Goal: Task Accomplishment & Management: Manage account settings

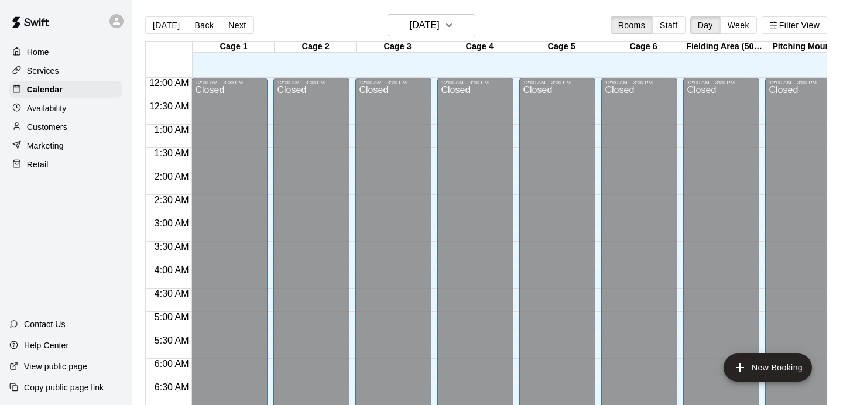
scroll to position [749, 0]
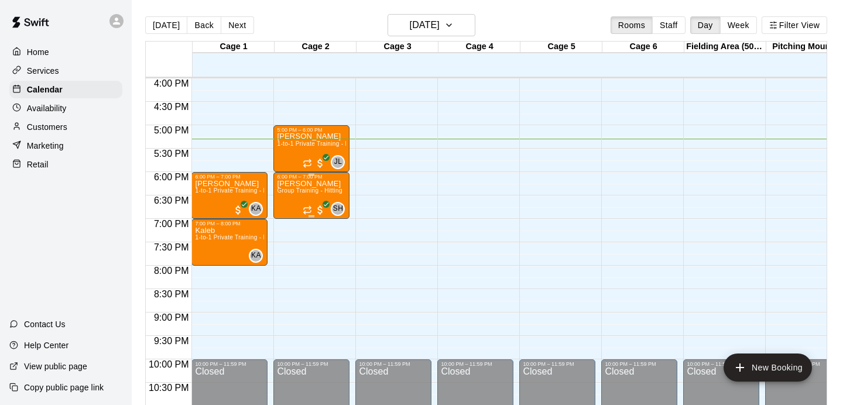
click at [308, 195] on div "[PERSON_NAME] Group Training - Hitting" at bounding box center [309, 382] width 65 height 405
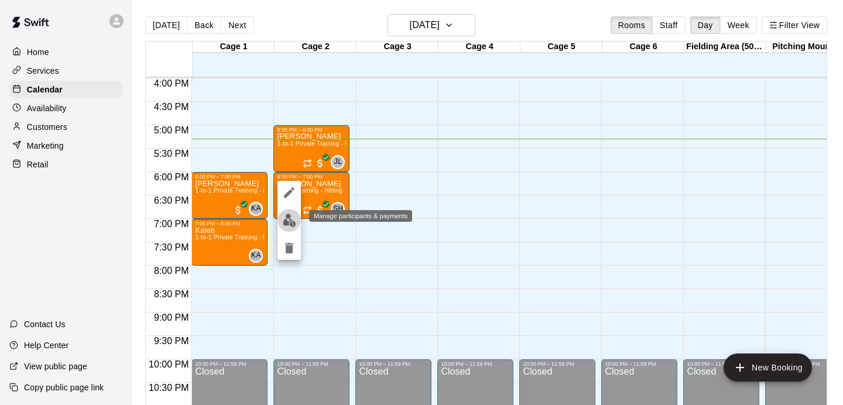
click at [290, 218] on img "edit" at bounding box center [289, 220] width 13 height 13
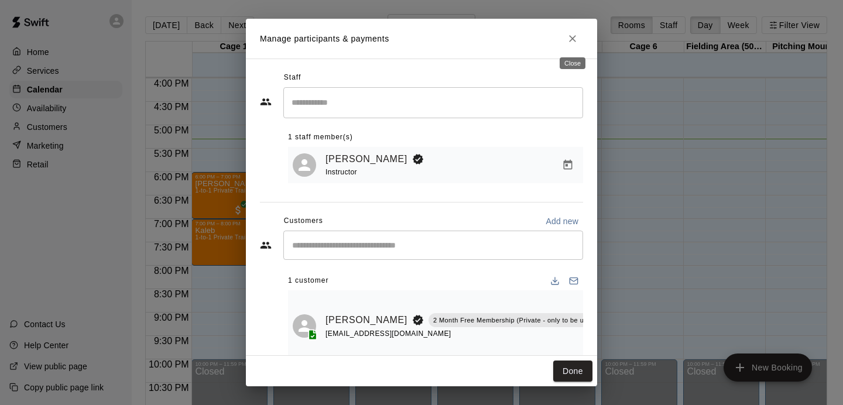
click at [574, 48] on button "Close" at bounding box center [572, 38] width 21 height 21
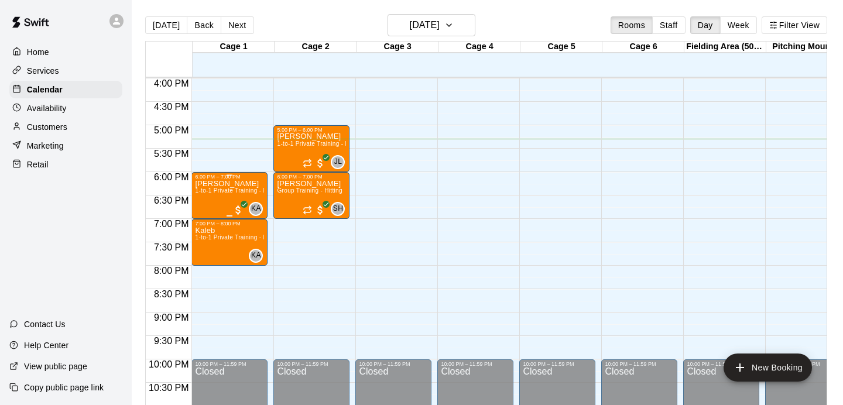
click at [231, 203] on div "[PERSON_NAME] 1-to-1 Private Training - Hitting" at bounding box center [229, 382] width 69 height 405
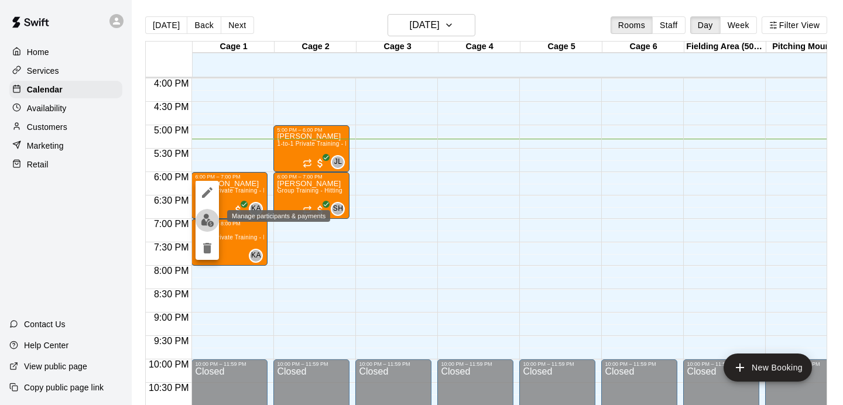
click at [211, 228] on button "edit" at bounding box center [206, 220] width 23 height 23
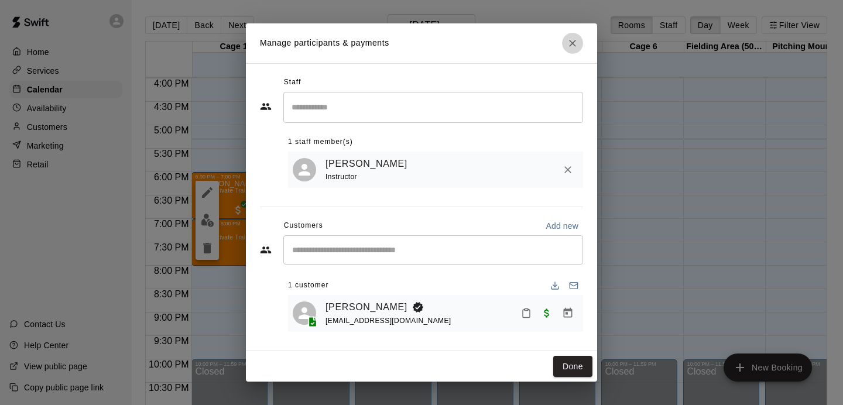
click at [579, 47] on button "Close" at bounding box center [572, 43] width 21 height 21
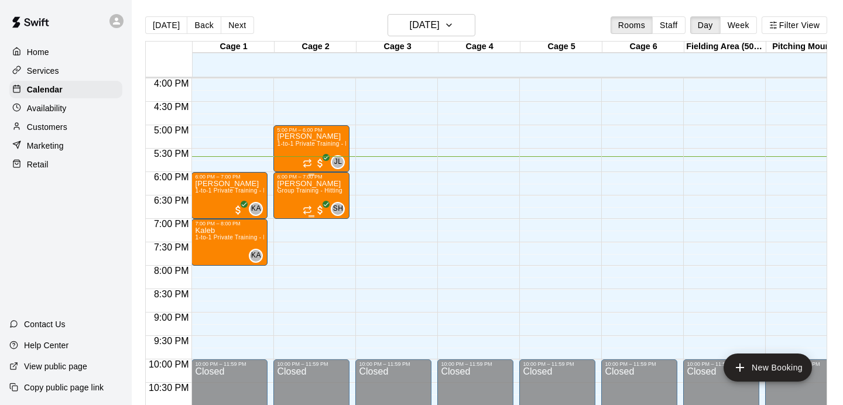
click at [302, 203] on div "[PERSON_NAME] Group Training - Hitting" at bounding box center [309, 382] width 65 height 405
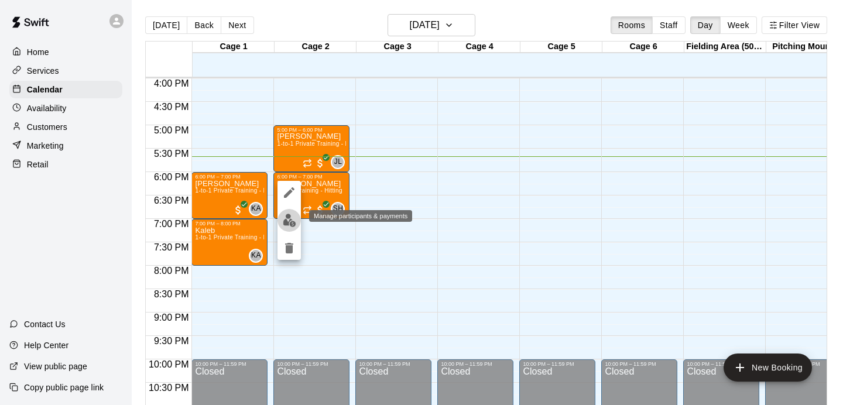
click at [294, 223] on img "edit" at bounding box center [289, 220] width 13 height 13
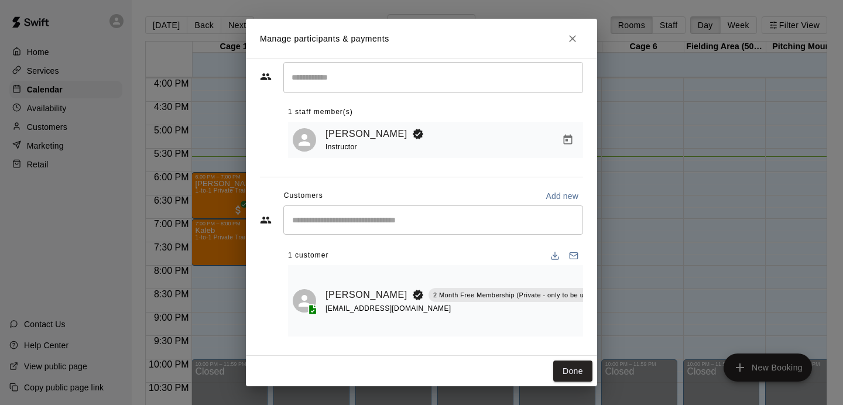
scroll to position [25, 0]
click at [572, 45] on button "Close" at bounding box center [572, 38] width 21 height 21
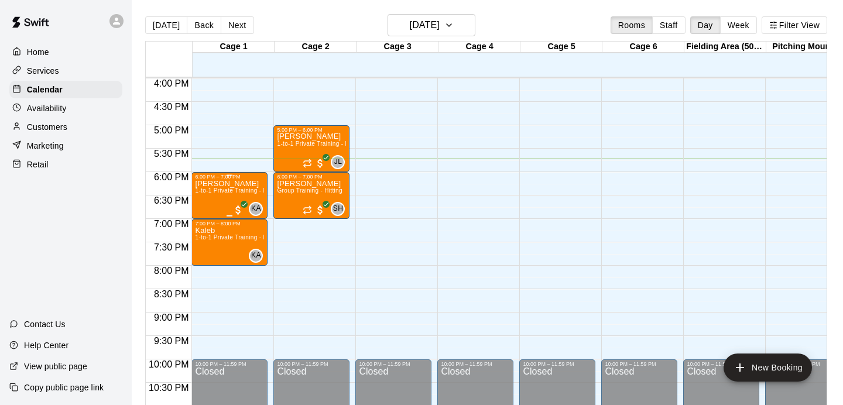
click at [248, 191] on span "1-to-1 Private Training - Hitting" at bounding box center [238, 190] width 86 height 6
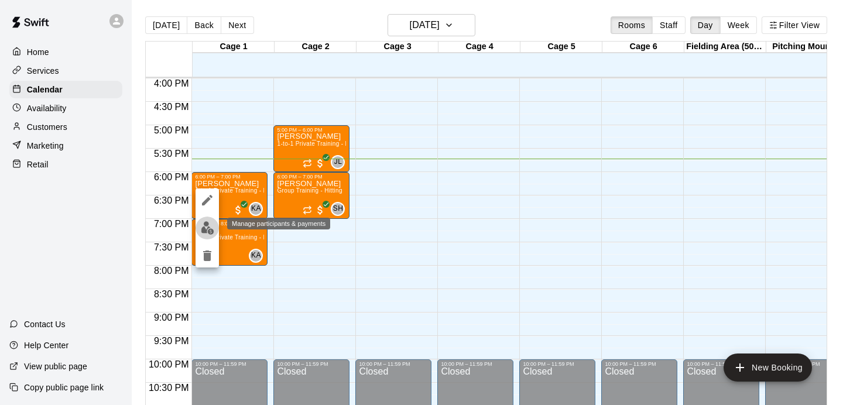
click at [210, 223] on img "edit" at bounding box center [207, 227] width 13 height 13
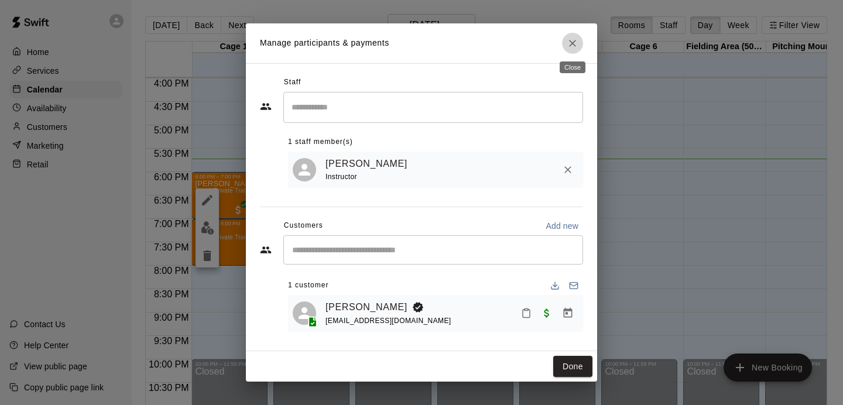
click at [574, 46] on icon "Close" at bounding box center [573, 43] width 12 height 12
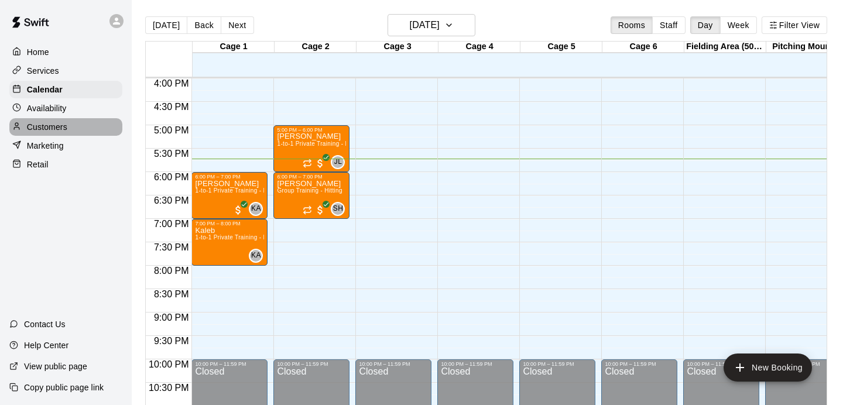
click at [52, 128] on p "Customers" at bounding box center [47, 127] width 40 height 12
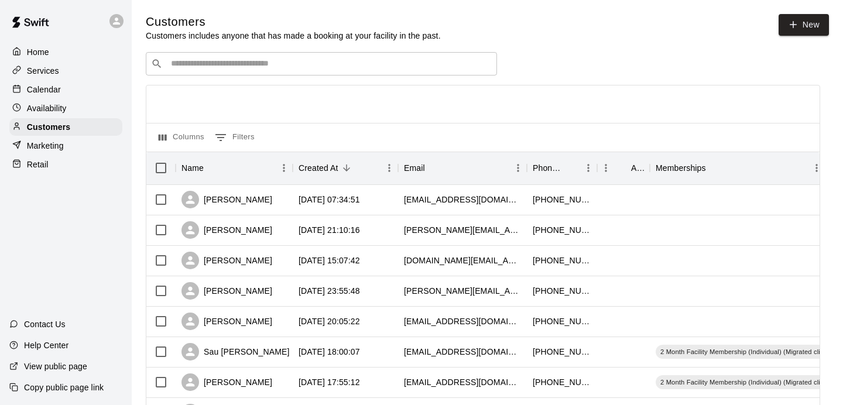
click at [276, 76] on div "​ ​" at bounding box center [321, 63] width 351 height 23
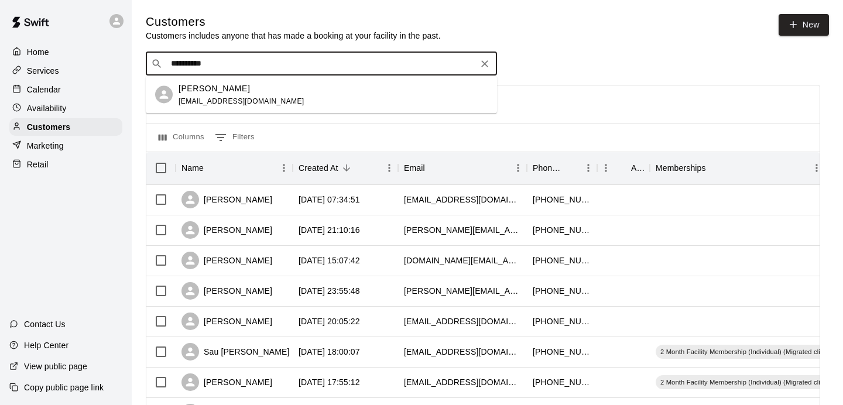
type input "**********"
click at [260, 89] on div "[PERSON_NAME] [EMAIL_ADDRESS][DOMAIN_NAME]" at bounding box center [333, 94] width 309 height 25
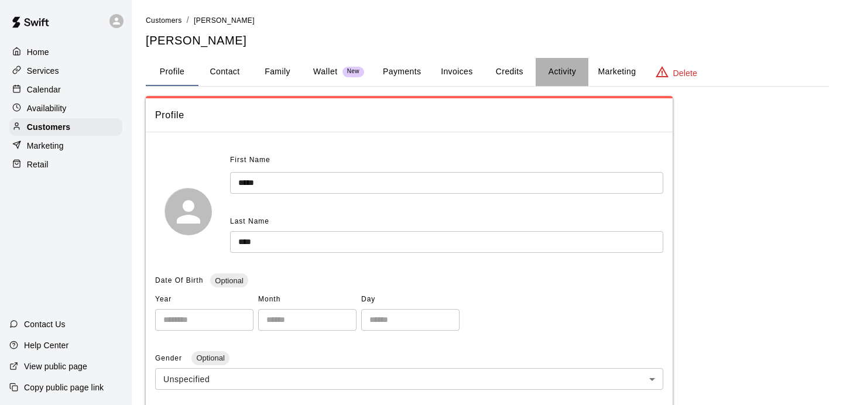
click at [540, 76] on button "Activity" at bounding box center [562, 72] width 53 height 28
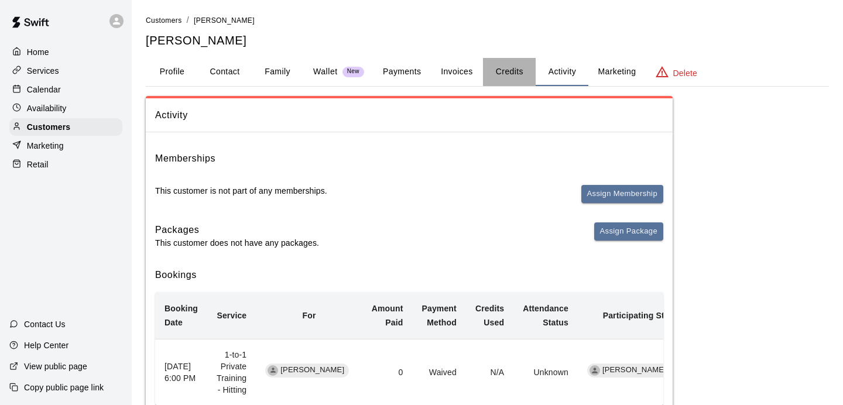
click at [516, 76] on button "Credits" at bounding box center [509, 72] width 53 height 28
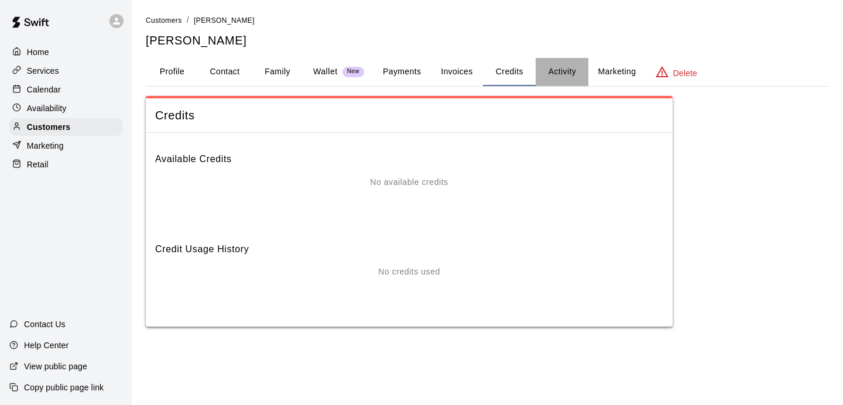
click at [561, 72] on button "Activity" at bounding box center [562, 72] width 53 height 28
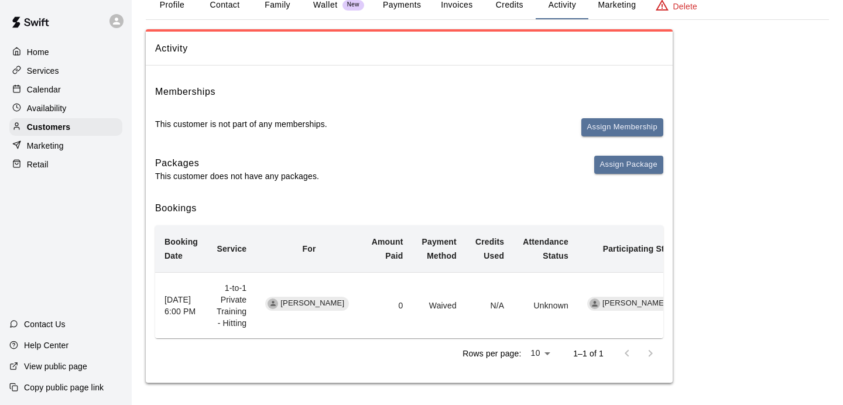
scroll to position [68, 0]
click at [181, 309] on th "[DATE] 6:00 PM" at bounding box center [181, 304] width 52 height 66
click at [224, 317] on td "1-to-1 Private Training - Hitting" at bounding box center [231, 304] width 49 height 66
click at [625, 167] on button "Assign Package" at bounding box center [628, 164] width 69 height 18
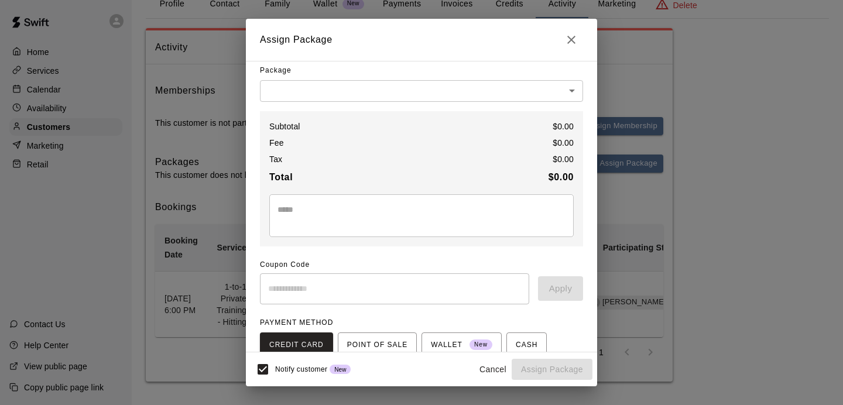
scroll to position [0, 0]
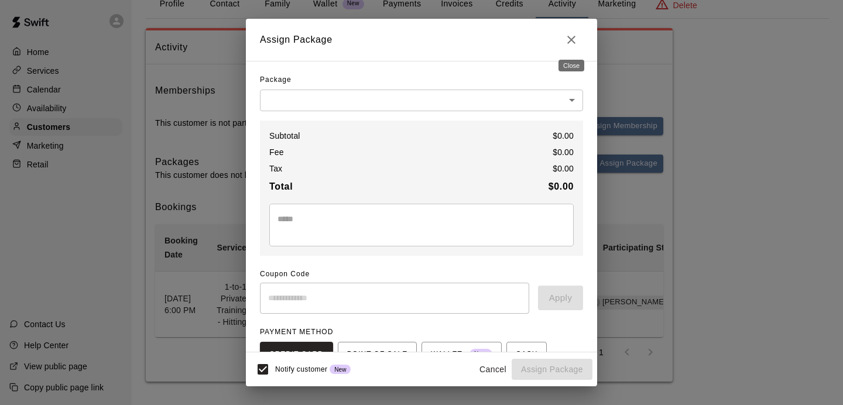
click at [577, 39] on icon "Close" at bounding box center [571, 40] width 14 height 14
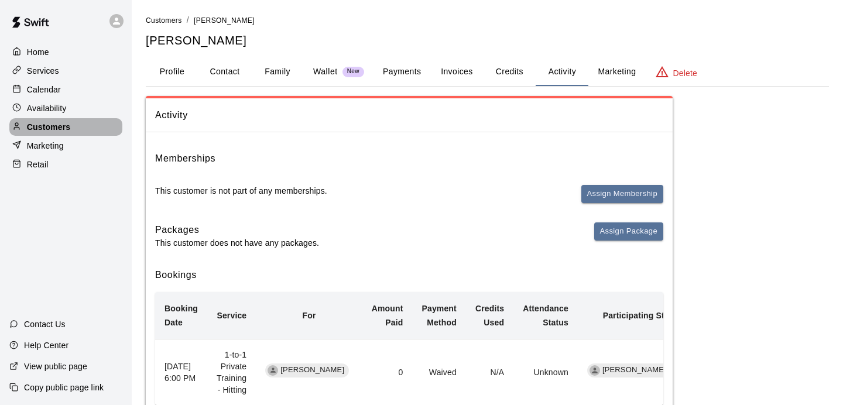
click at [70, 126] on p "Customers" at bounding box center [48, 127] width 43 height 12
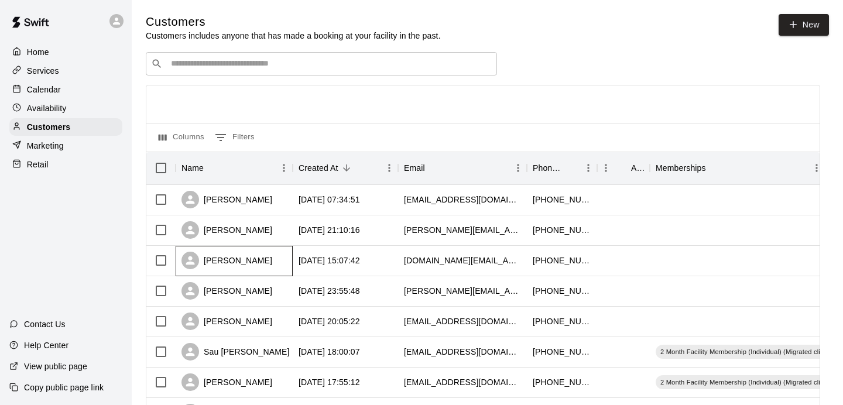
click at [227, 255] on div "[PERSON_NAME]" at bounding box center [226, 261] width 91 height 18
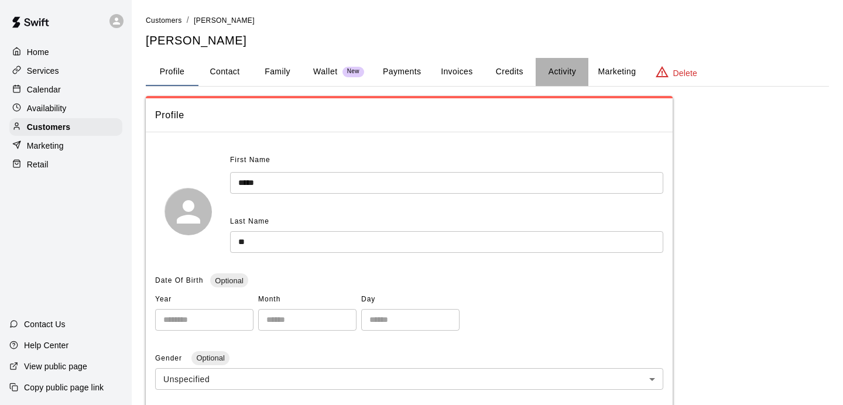
click at [570, 72] on button "Activity" at bounding box center [562, 72] width 53 height 28
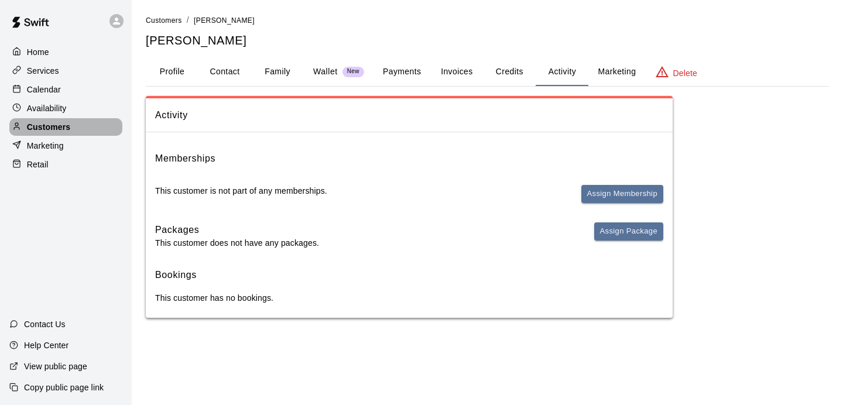
click at [75, 133] on div "Customers" at bounding box center [65, 127] width 113 height 18
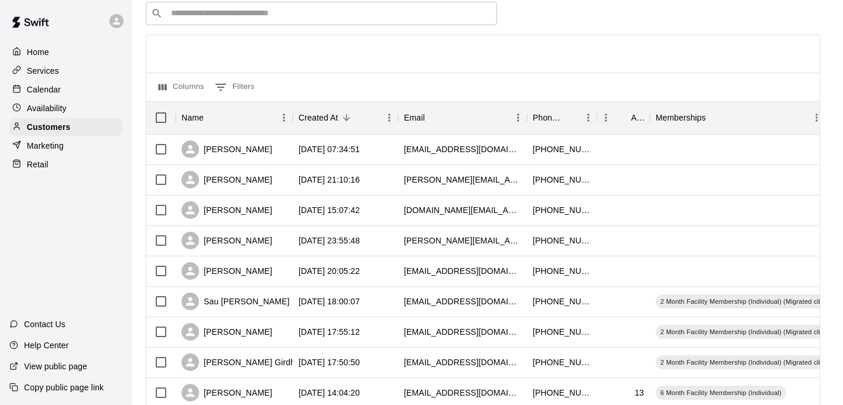
scroll to position [55, 0]
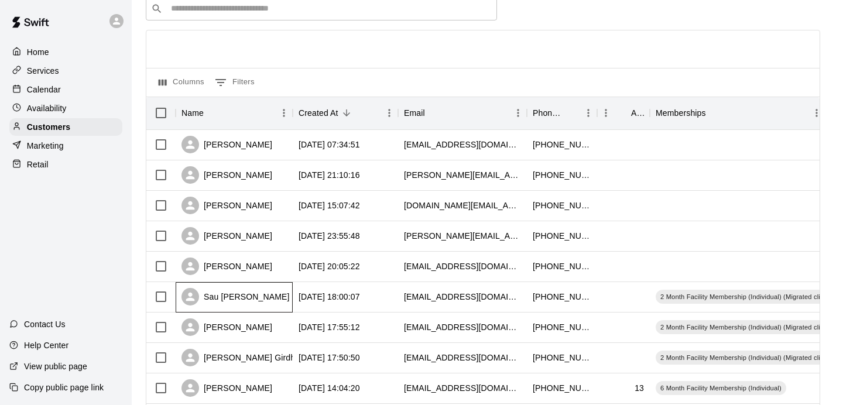
click at [232, 293] on div "Sau [PERSON_NAME]" at bounding box center [235, 297] width 108 height 18
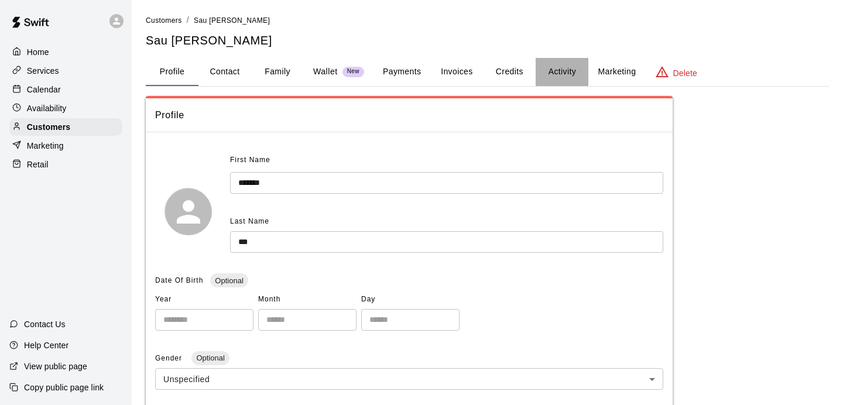
click at [571, 78] on button "Activity" at bounding box center [562, 72] width 53 height 28
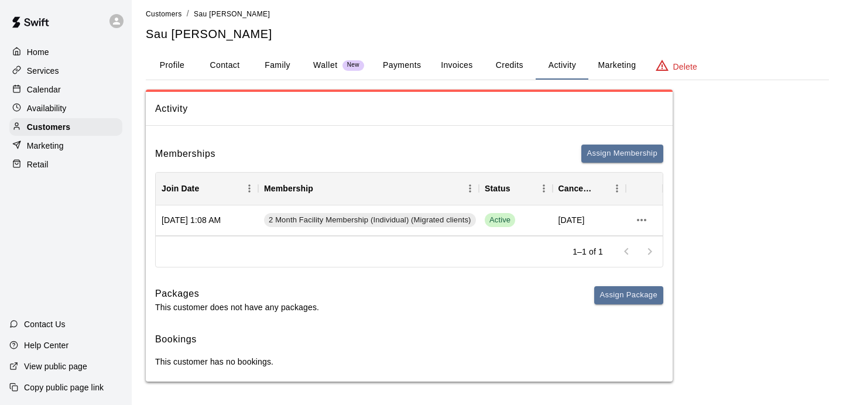
scroll to position [6, 0]
click at [50, 129] on p "Customers" at bounding box center [48, 127] width 43 height 12
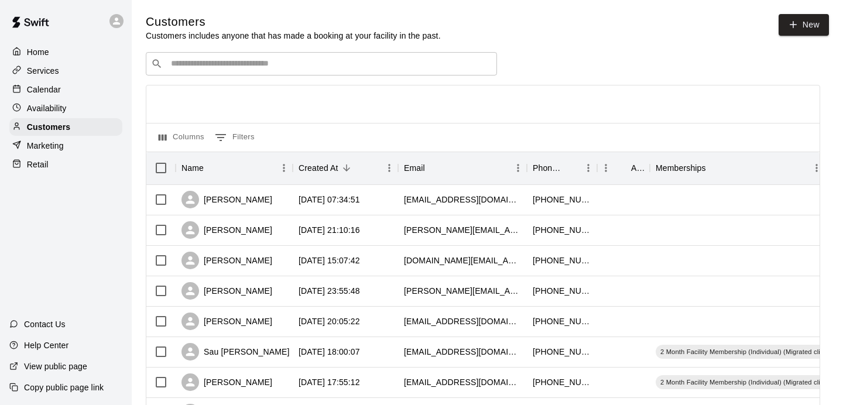
click at [58, 91] on p "Calendar" at bounding box center [44, 90] width 34 height 12
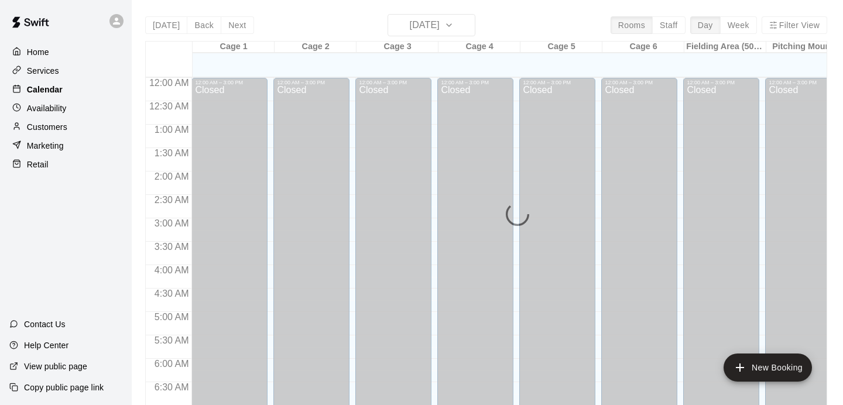
scroll to position [749, 0]
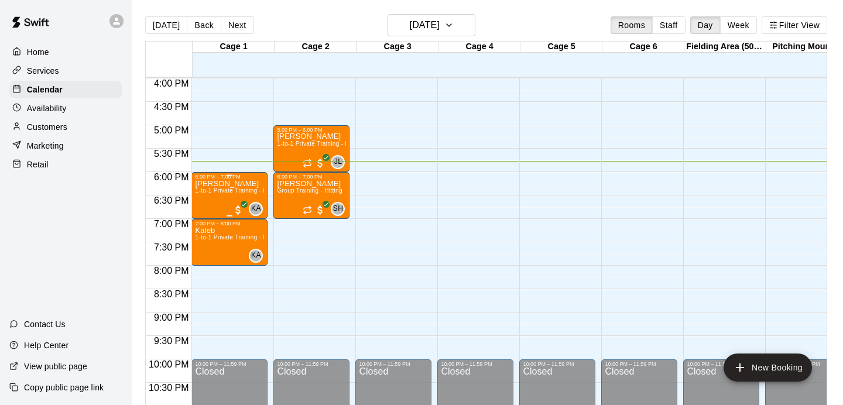
click at [241, 197] on div "[PERSON_NAME] 1-to-1 Private Training - Hitting" at bounding box center [229, 382] width 69 height 405
click at [248, 193] on div at bounding box center [421, 202] width 843 height 405
click at [243, 201] on icon "All customers have paid" at bounding box center [244, 204] width 7 height 7
click at [254, 270] on icon "delete" at bounding box center [253, 268] width 8 height 11
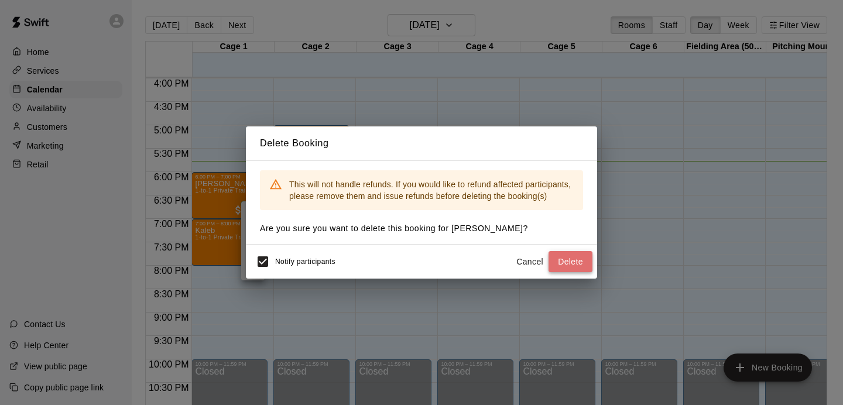
click at [567, 266] on button "Delete" at bounding box center [570, 262] width 44 height 22
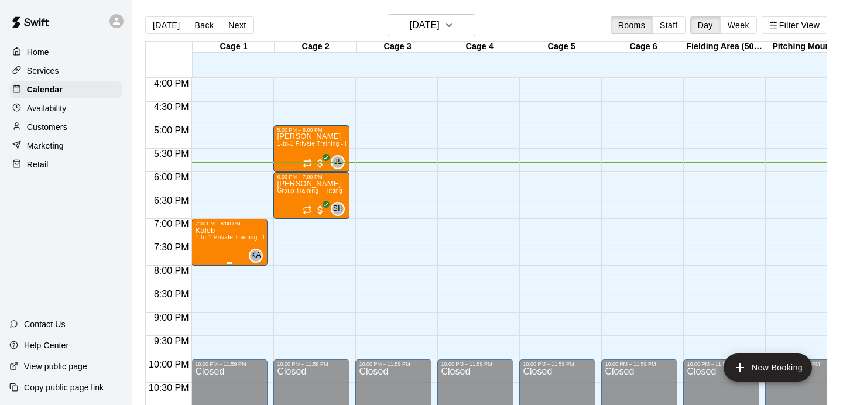
click at [226, 235] on span "1-to-1 Private Training - Hitting" at bounding box center [238, 237] width 86 height 6
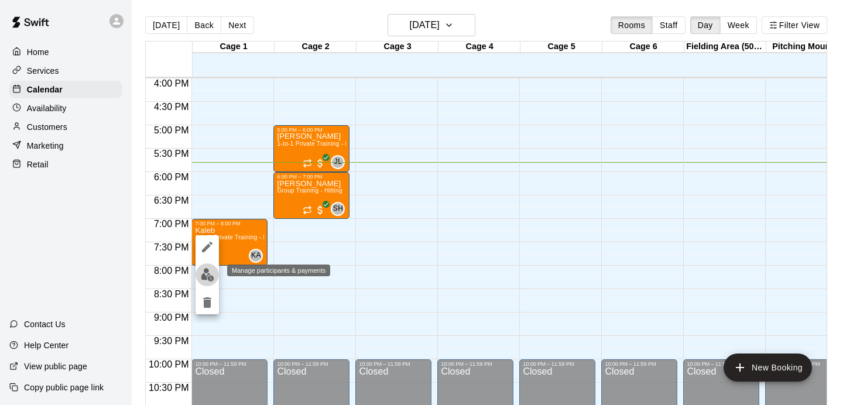
click at [210, 275] on img "edit" at bounding box center [207, 274] width 13 height 13
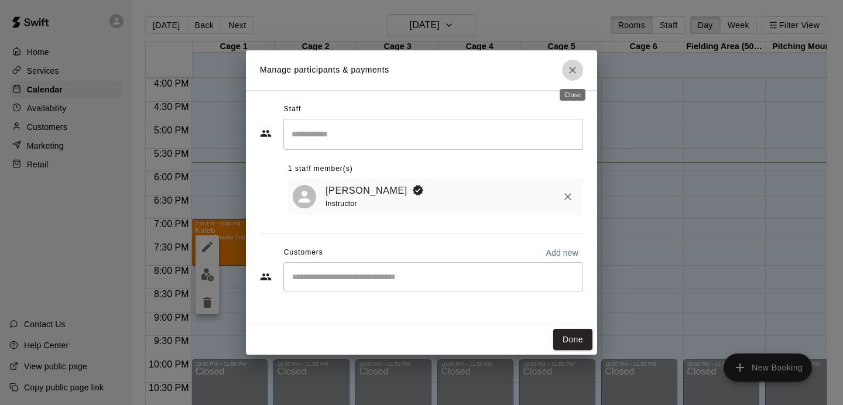
click at [577, 64] on icon "Close" at bounding box center [573, 70] width 12 height 12
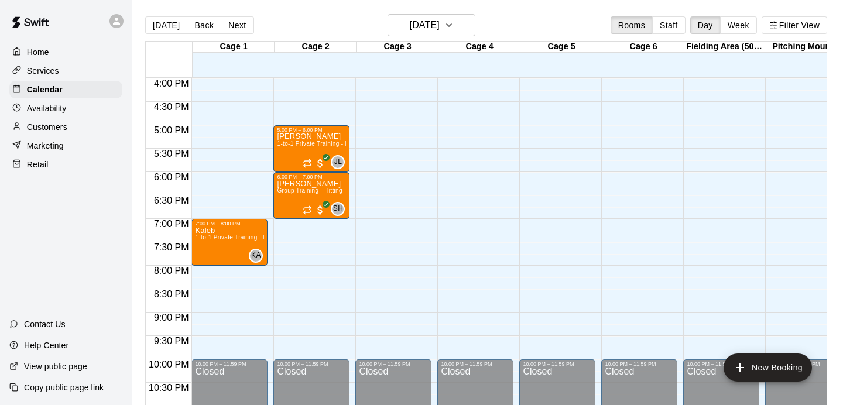
click at [53, 125] on p "Customers" at bounding box center [47, 127] width 40 height 12
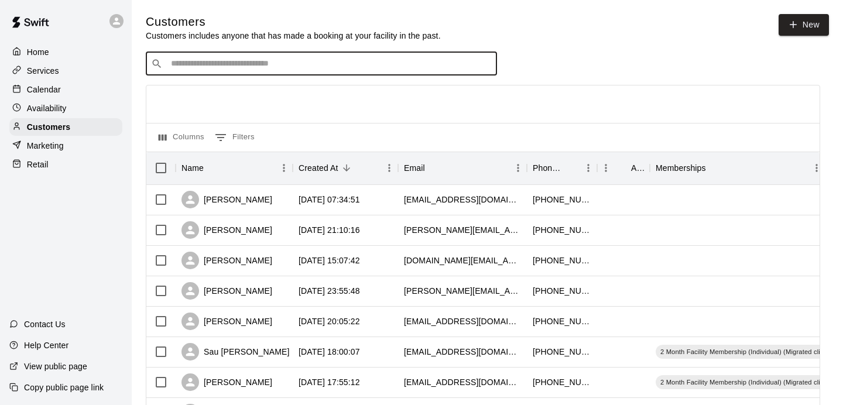
click at [239, 61] on input "Search customers by name or email" at bounding box center [329, 64] width 324 height 12
type input "*****"
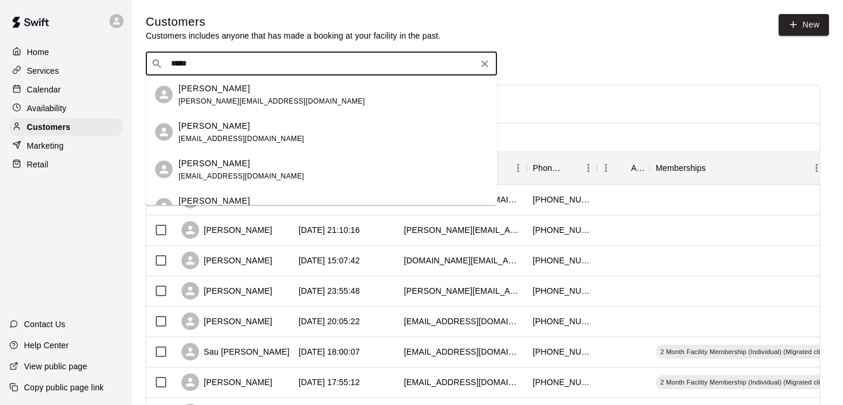
click at [235, 193] on div "[PERSON_NAME] [EMAIL_ADDRESS][DOMAIN_NAME]" at bounding box center [321, 206] width 351 height 37
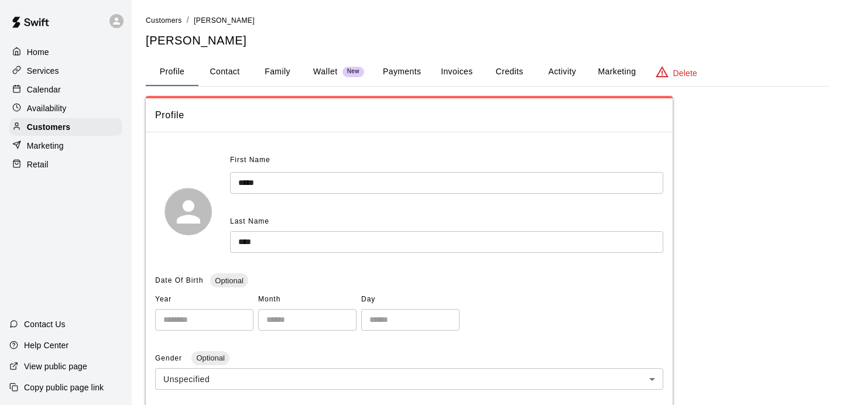
click at [571, 76] on button "Activity" at bounding box center [562, 72] width 53 height 28
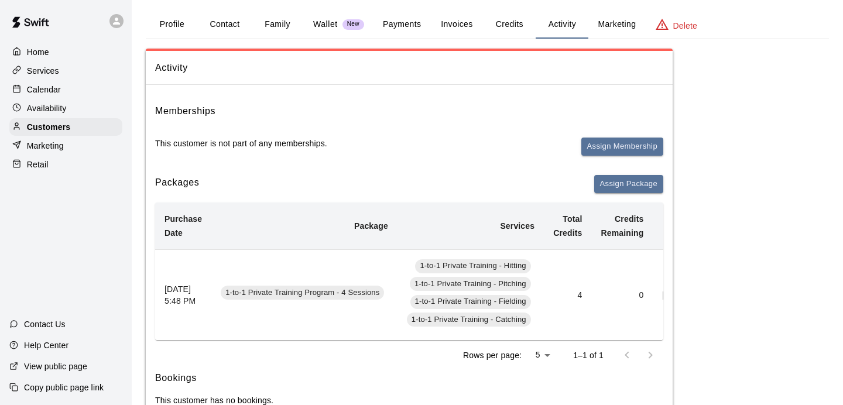
scroll to position [0, 116]
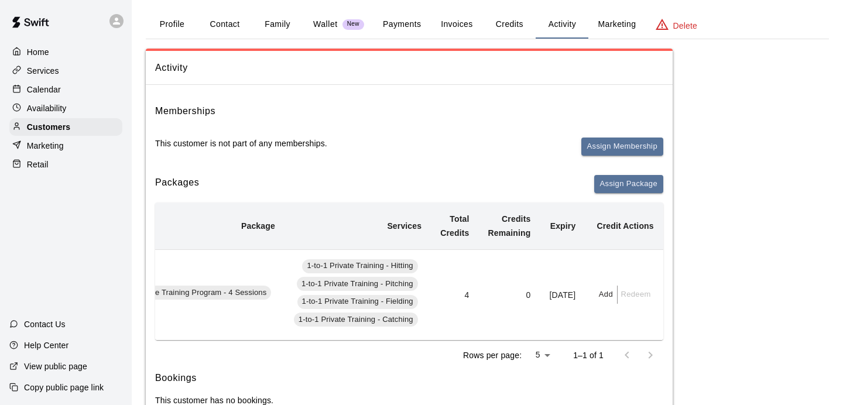
click at [609, 295] on button "Add" at bounding box center [605, 295] width 23 height 18
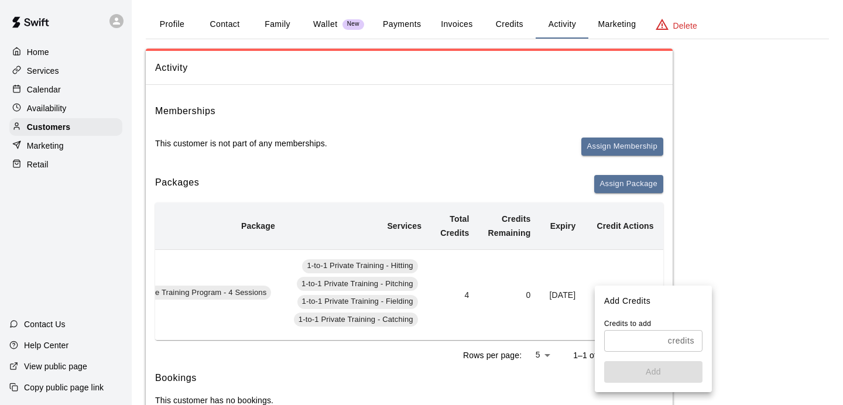
click at [668, 340] on p "credits" at bounding box center [681, 341] width 26 height 12
click at [687, 342] on p "credits" at bounding box center [681, 341] width 26 height 12
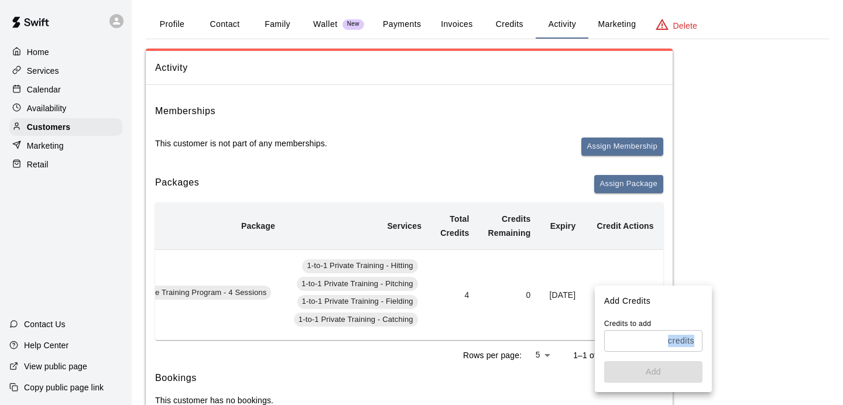
click at [687, 342] on p "credits" at bounding box center [681, 341] width 26 height 12
click at [685, 342] on p "credits" at bounding box center [681, 341] width 26 height 12
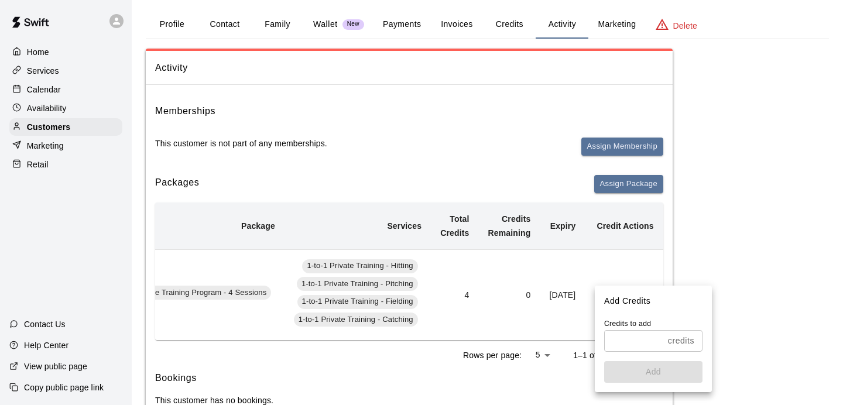
click at [685, 342] on p "credits" at bounding box center [681, 341] width 26 height 12
click at [602, 344] on div "Credits to add credits ​ Add" at bounding box center [653, 355] width 117 height 74
click at [615, 347] on input "text" at bounding box center [633, 341] width 59 height 22
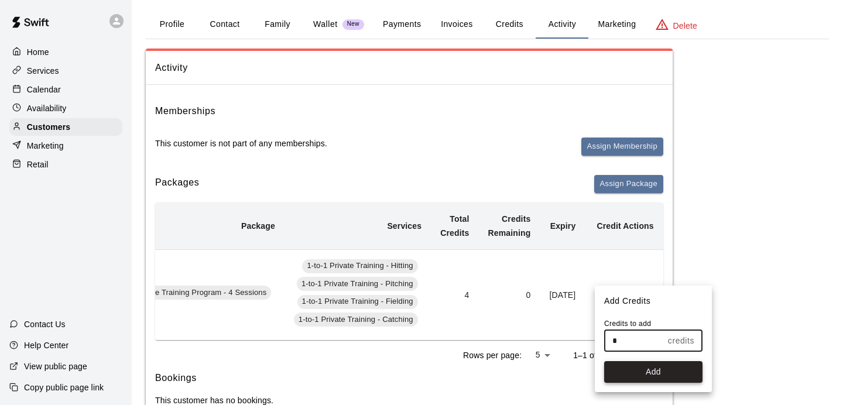
type input "*"
click at [633, 370] on button "Add" at bounding box center [653, 372] width 98 height 22
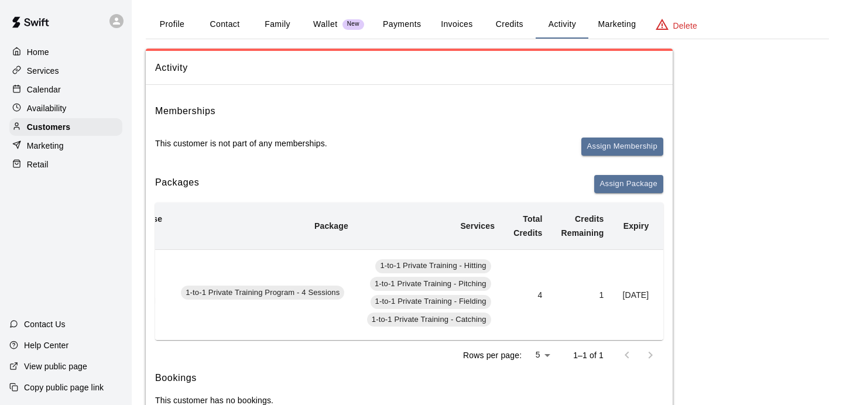
scroll to position [0, 0]
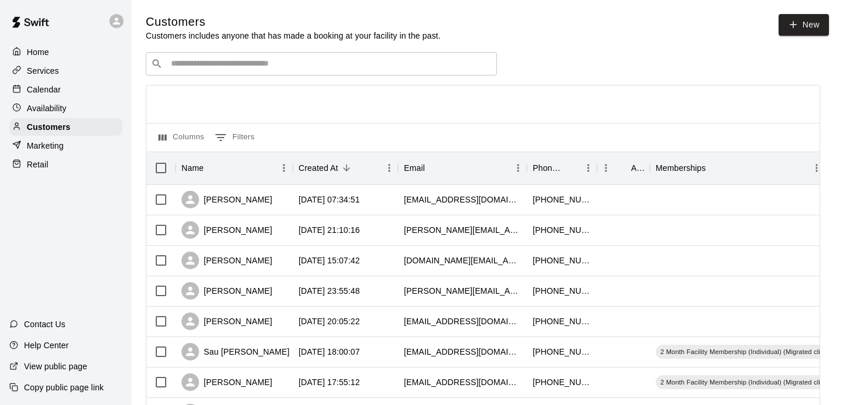
click at [252, 74] on div "​ ​" at bounding box center [321, 63] width 351 height 23
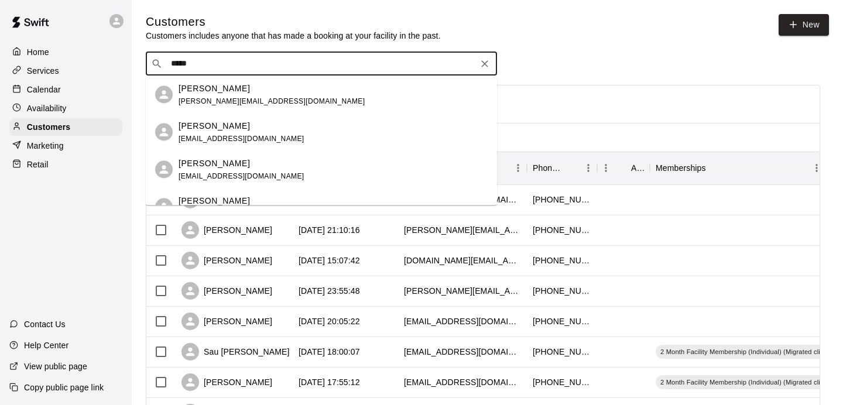
type input "******"
click at [214, 194] on p "[PERSON_NAME]" at bounding box center [214, 200] width 71 height 12
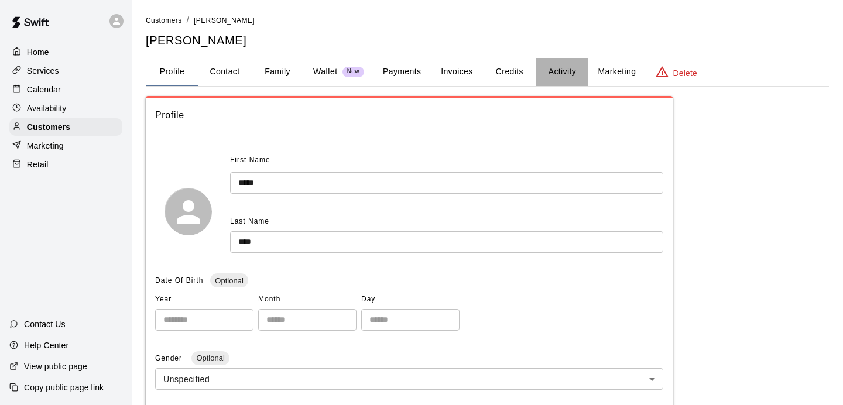
click at [574, 70] on button "Activity" at bounding box center [562, 72] width 53 height 28
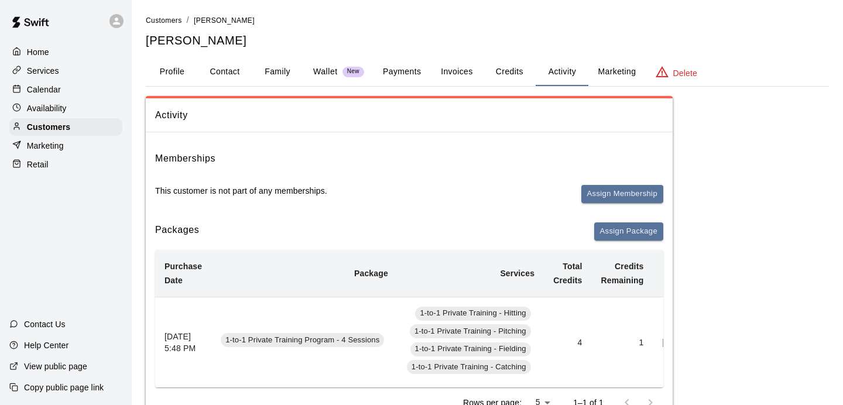
scroll to position [0, 116]
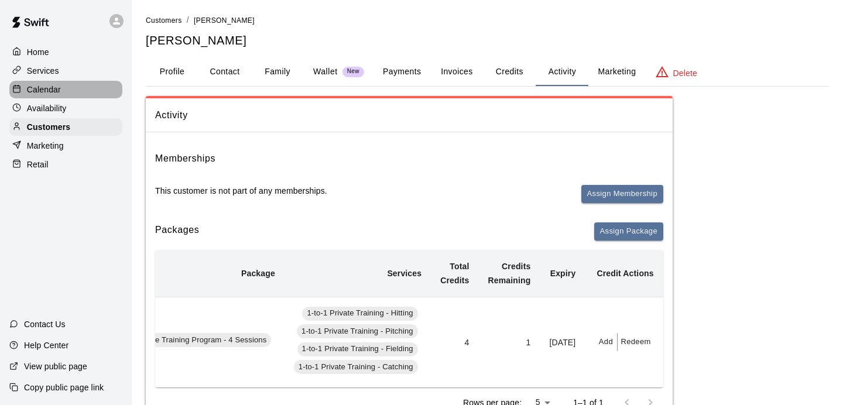
click at [40, 90] on p "Calendar" at bounding box center [44, 90] width 34 height 12
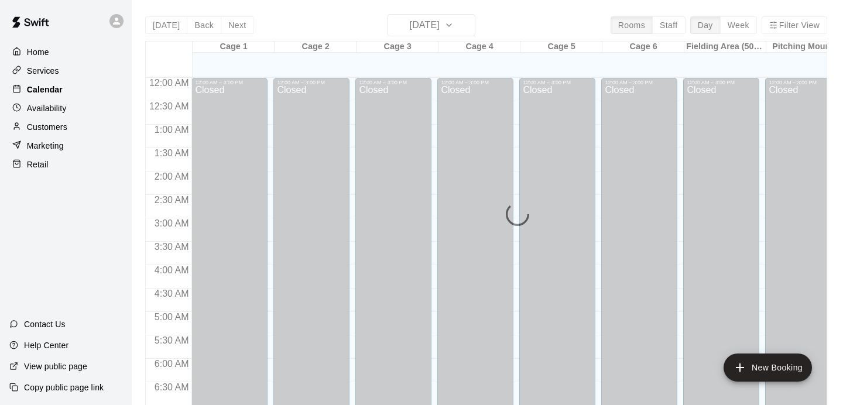
scroll to position [749, 0]
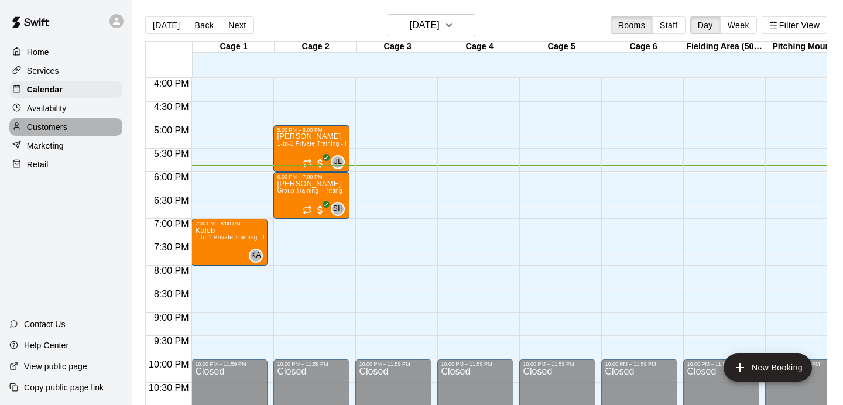
click at [52, 131] on p "Customers" at bounding box center [47, 127] width 40 height 12
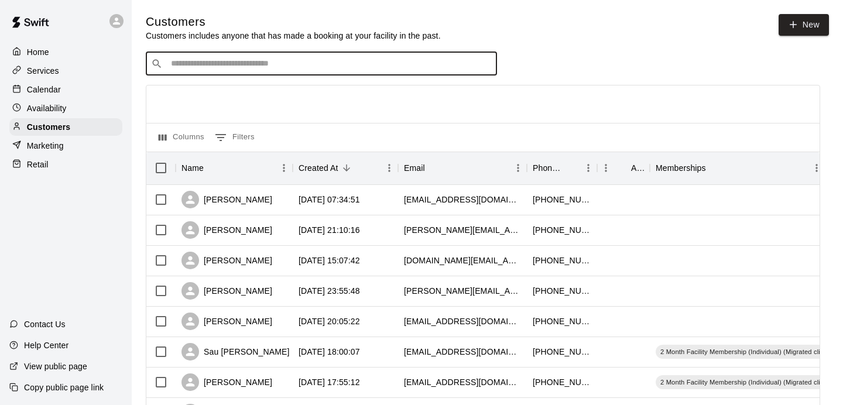
click at [191, 59] on input "Search customers by name or email" at bounding box center [329, 64] width 324 height 12
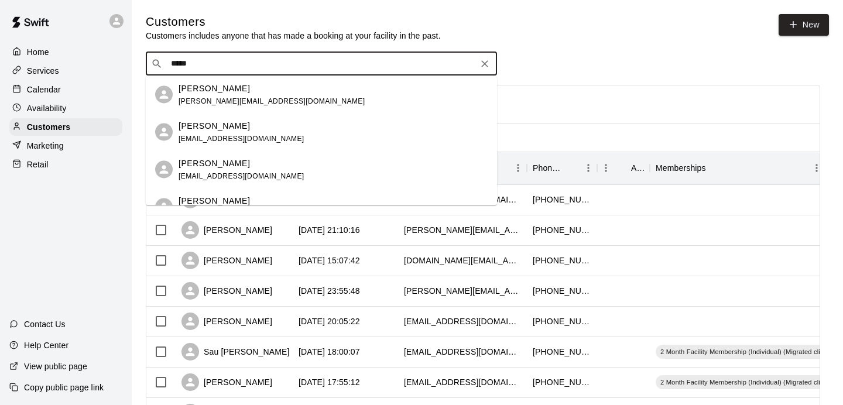
type input "******"
click at [203, 194] on p "[PERSON_NAME]" at bounding box center [214, 200] width 71 height 12
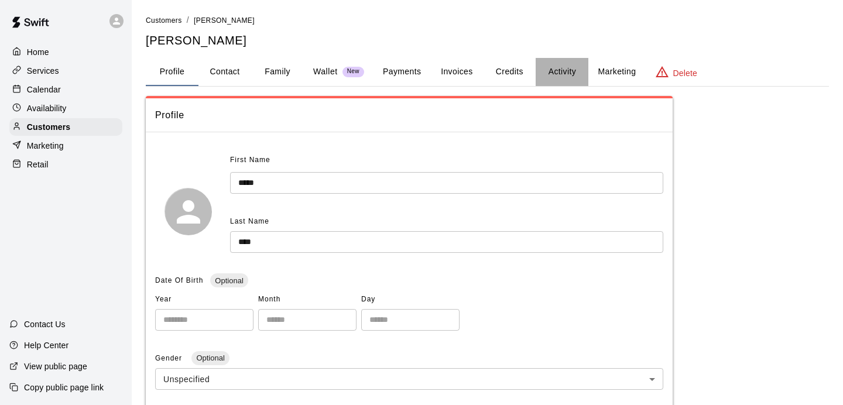
click at [578, 73] on button "Activity" at bounding box center [562, 72] width 53 height 28
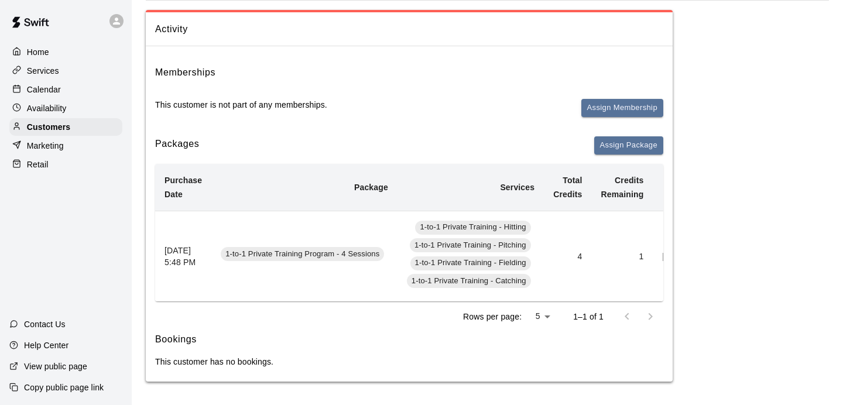
scroll to position [0, 116]
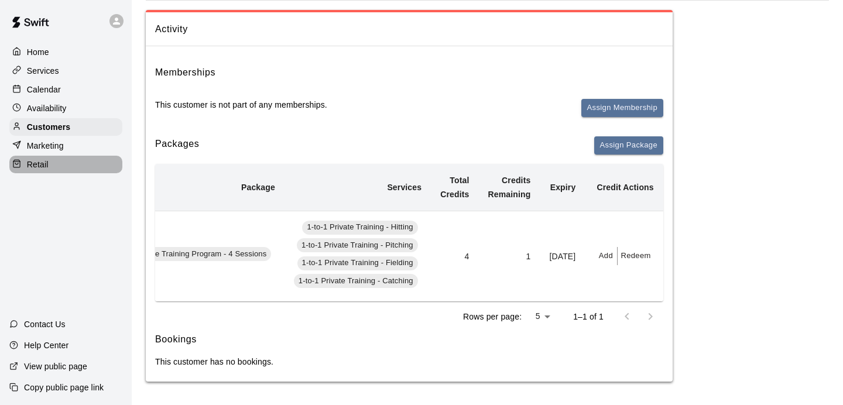
click at [44, 159] on p "Retail" at bounding box center [38, 165] width 22 height 12
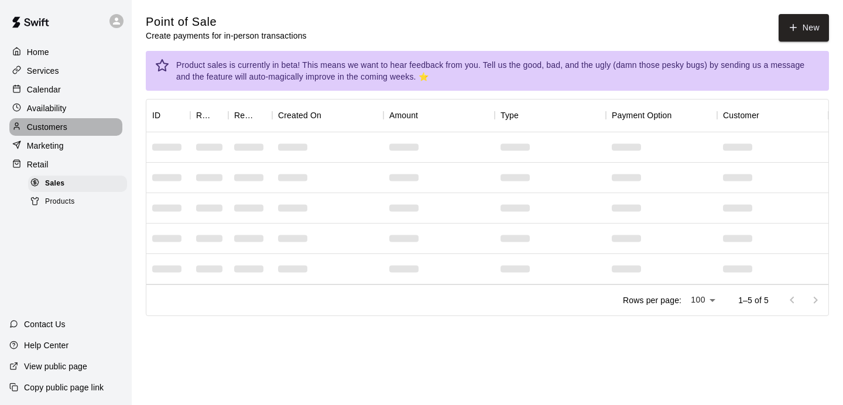
click at [59, 128] on p "Customers" at bounding box center [47, 127] width 40 height 12
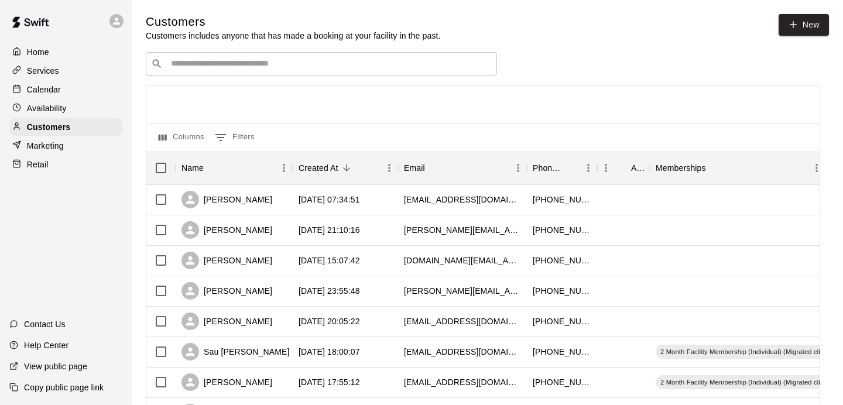
click at [251, 61] on input "Search customers by name or email" at bounding box center [329, 64] width 324 height 12
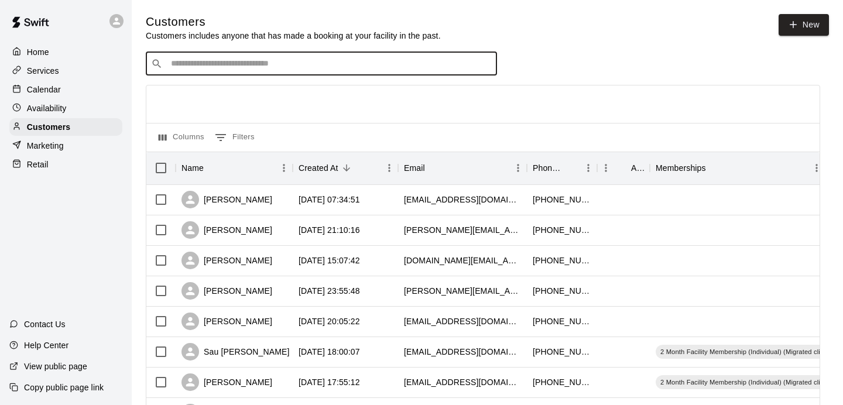
click at [35, 95] on div "Calendar" at bounding box center [65, 90] width 113 height 18
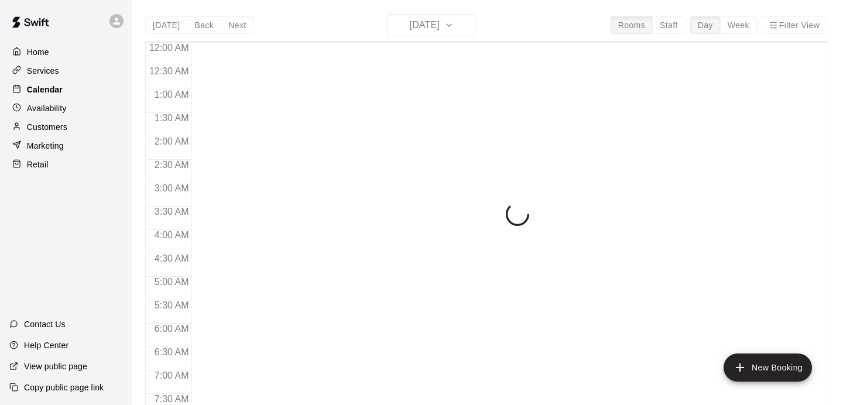
scroll to position [749, 0]
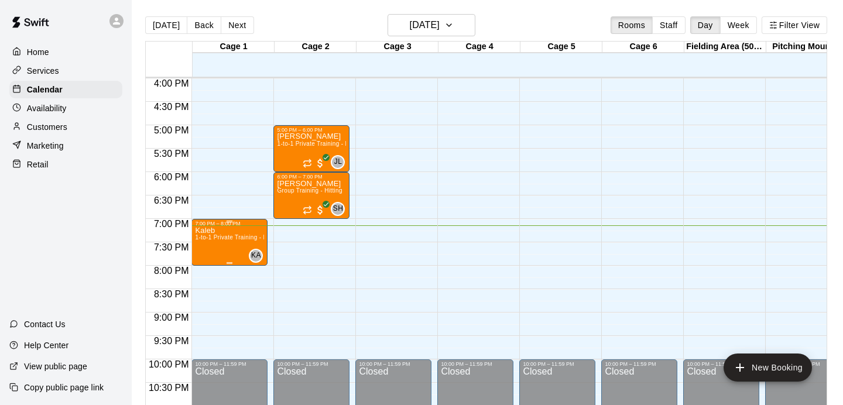
click at [52, 131] on div at bounding box center [421, 202] width 843 height 405
click at [52, 131] on p "Customers" at bounding box center [47, 127] width 40 height 12
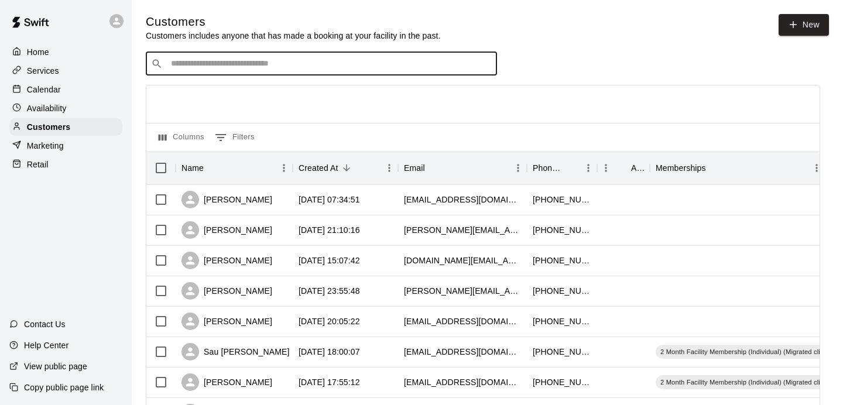
click at [235, 67] on input "Search customers by name or email" at bounding box center [329, 64] width 324 height 12
drag, startPoint x: 189, startPoint y: 64, endPoint x: 157, endPoint y: 64, distance: 31.6
click at [157, 64] on div "​ ******* ​" at bounding box center [321, 63] width 351 height 23
click at [179, 66] on input "**" at bounding box center [320, 64] width 307 height 12
type input "**"
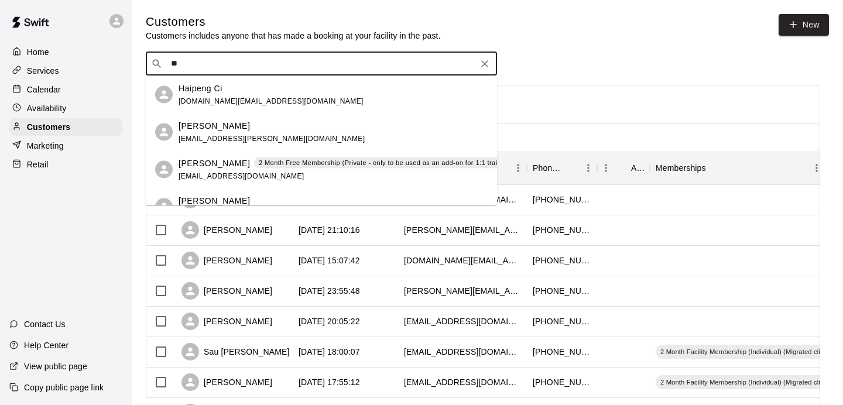
click at [210, 91] on p "Haipeng Ci" at bounding box center [201, 88] width 44 height 12
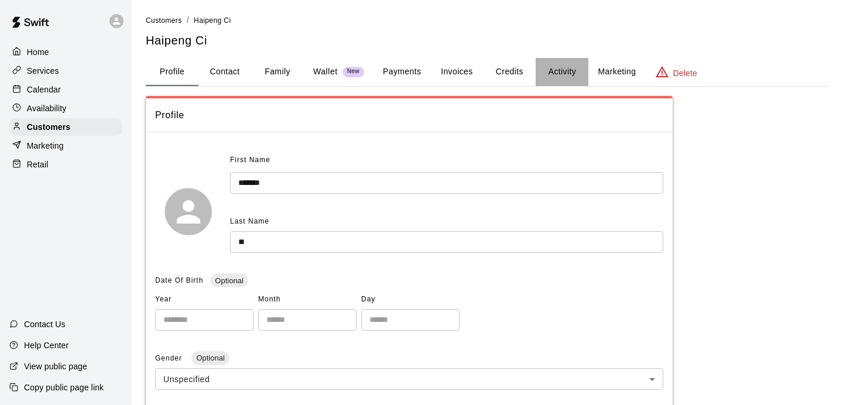
click at [559, 74] on button "Activity" at bounding box center [562, 72] width 53 height 28
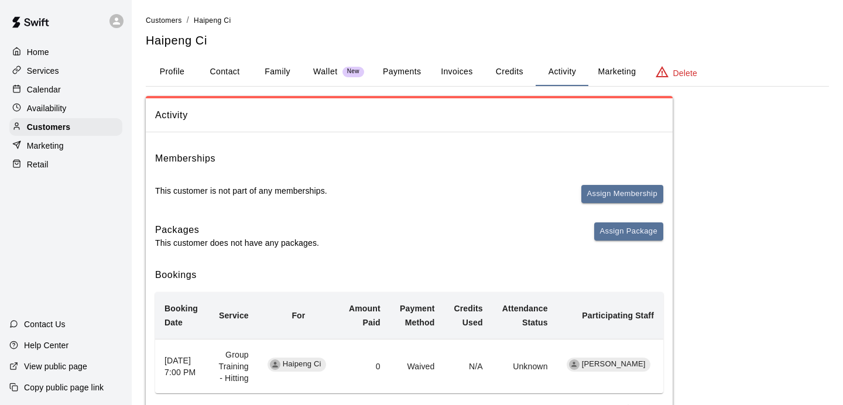
click at [188, 69] on button "Profile" at bounding box center [172, 72] width 53 height 28
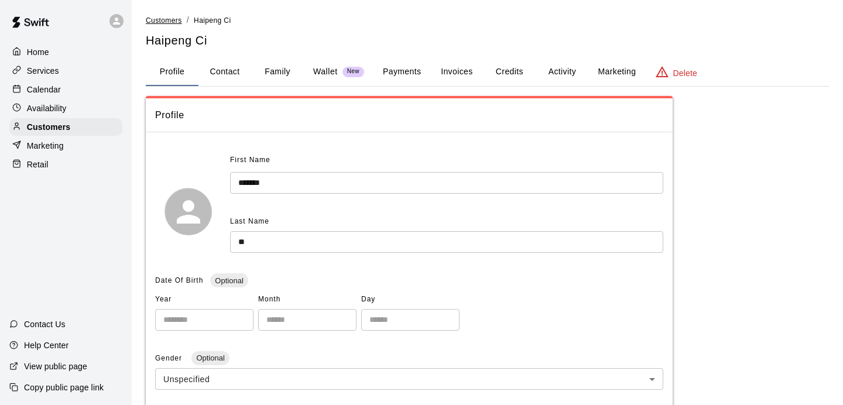
click at [175, 23] on span "Customers" at bounding box center [164, 20] width 36 height 8
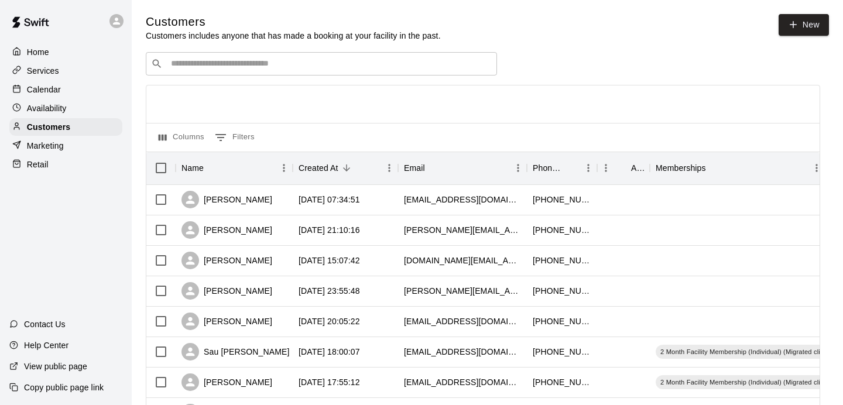
click at [200, 62] on input "Search customers by name or email" at bounding box center [329, 64] width 324 height 12
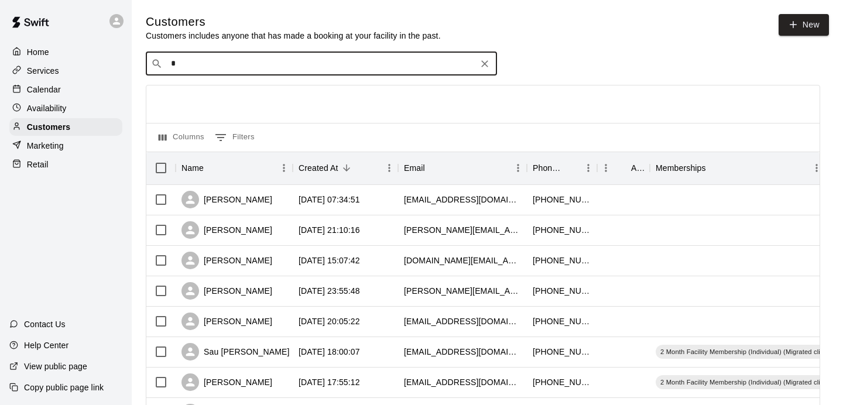
type input "**"
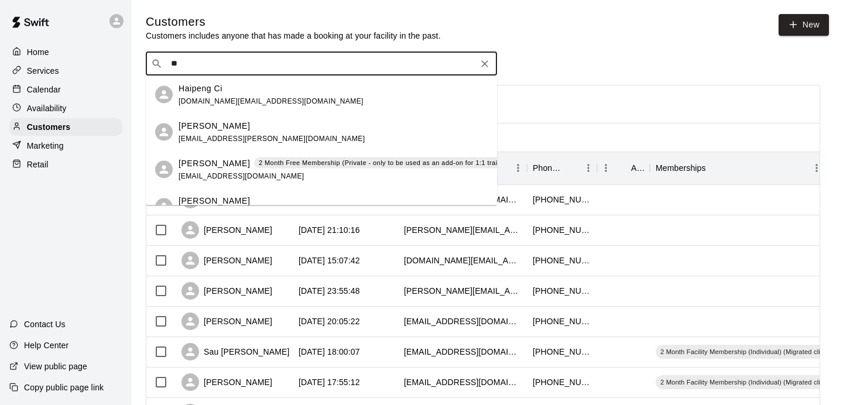
click at [217, 107] on div "Haipeng Ci [DOMAIN_NAME][EMAIL_ADDRESS][DOMAIN_NAME]" at bounding box center [271, 94] width 185 height 25
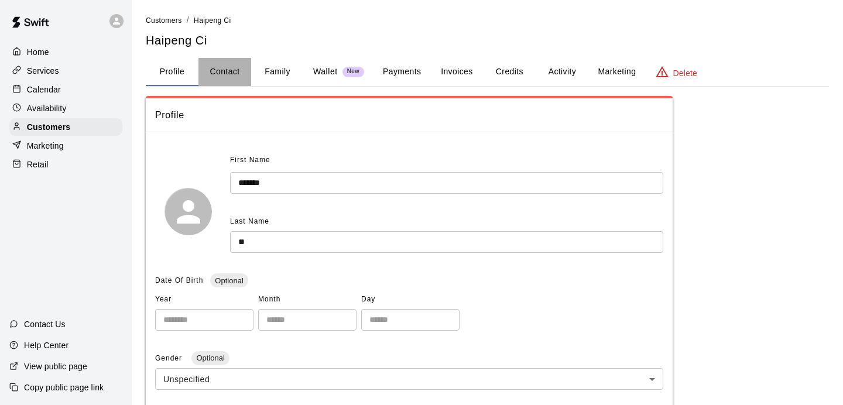
click at [238, 64] on button "Contact" at bounding box center [224, 72] width 53 height 28
select select "**"
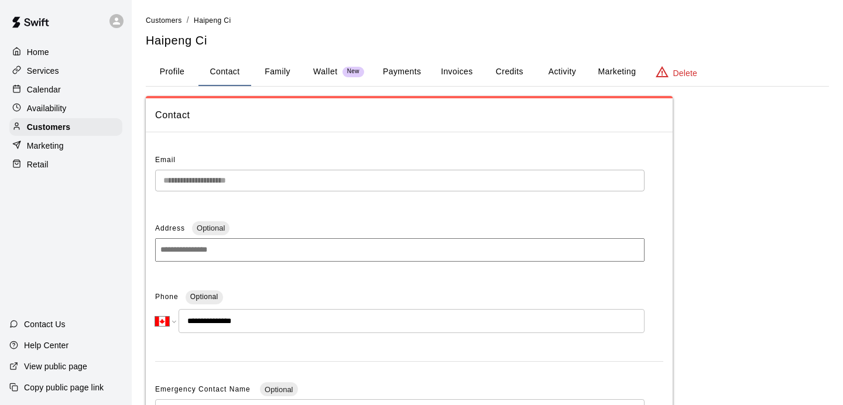
click at [551, 71] on button "Activity" at bounding box center [562, 72] width 53 height 28
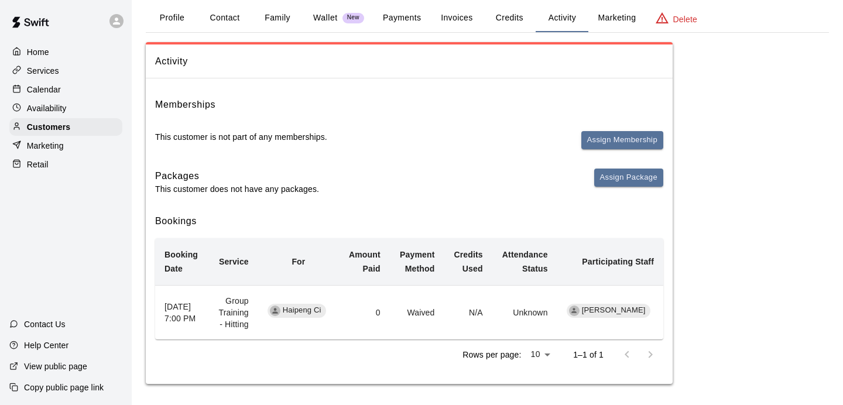
scroll to position [56, 0]
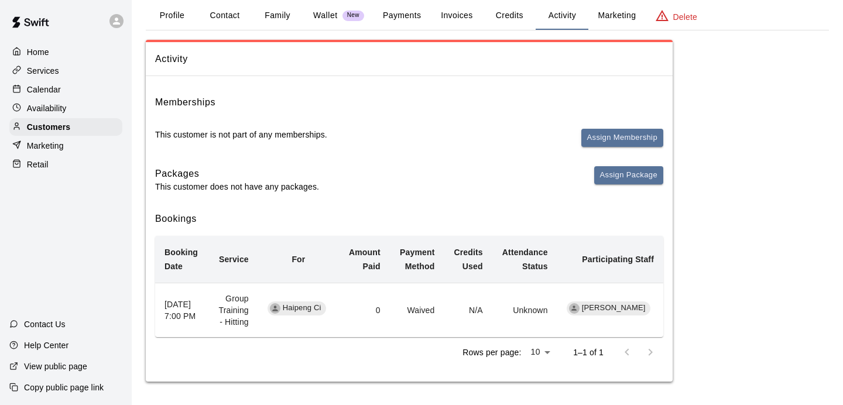
click at [185, 26] on button "Profile" at bounding box center [172, 16] width 53 height 28
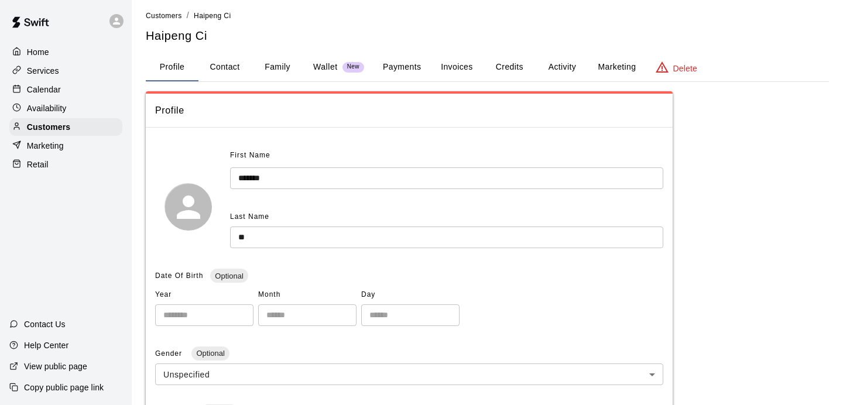
scroll to position [6, 0]
click at [563, 68] on button "Activity" at bounding box center [562, 66] width 53 height 28
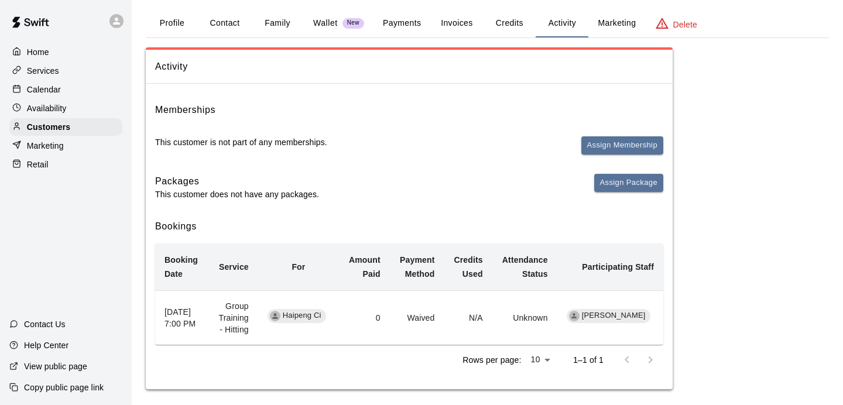
scroll to position [49, 0]
click at [53, 94] on p "Calendar" at bounding box center [44, 90] width 34 height 12
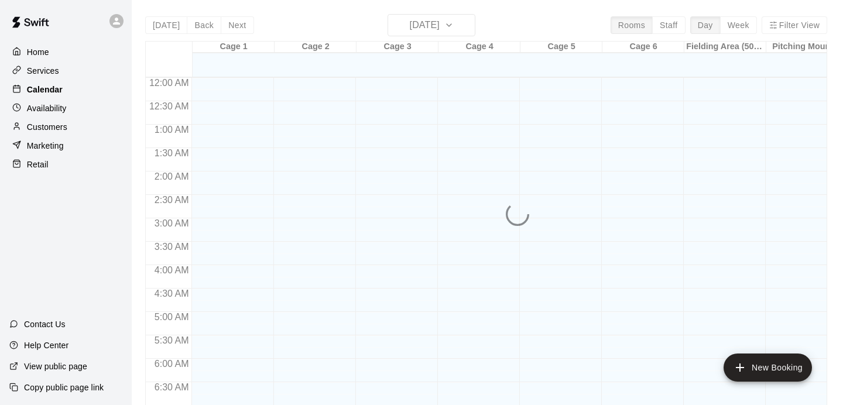
scroll to position [749, 0]
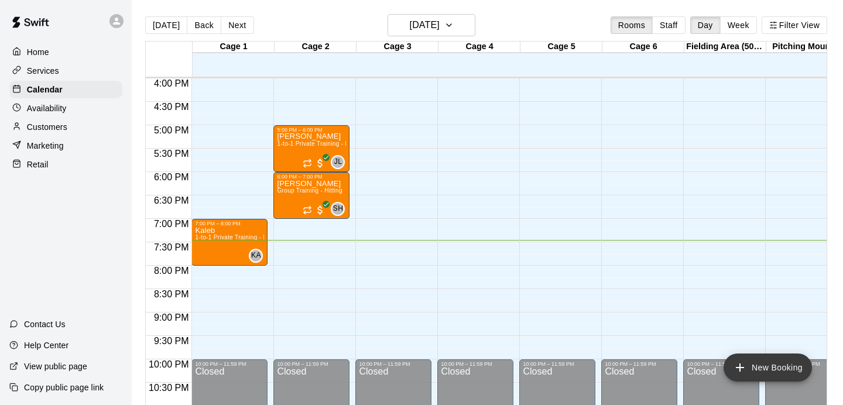
click at [751, 374] on button "New Booking" at bounding box center [767, 368] width 88 height 28
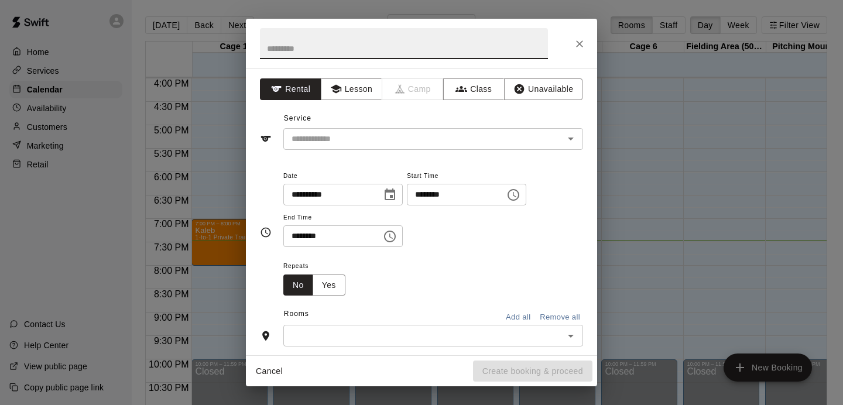
click at [328, 54] on input "text" at bounding box center [404, 43] width 288 height 31
type input "*"
click at [208, 162] on div "**********" at bounding box center [421, 202] width 843 height 405
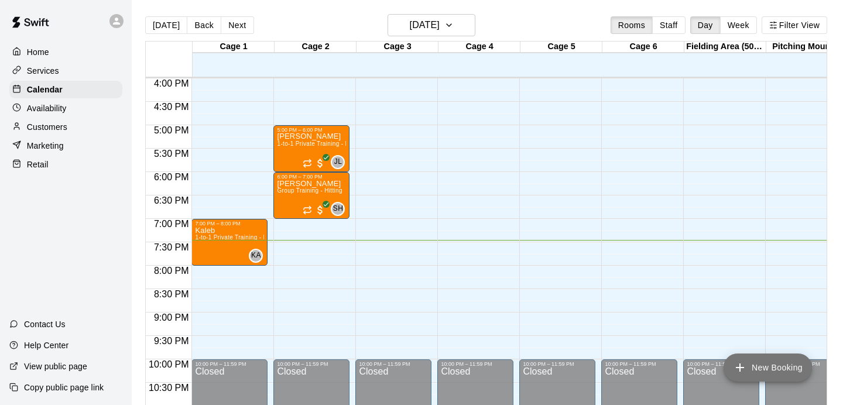
click at [763, 365] on button "New Booking" at bounding box center [767, 368] width 88 height 28
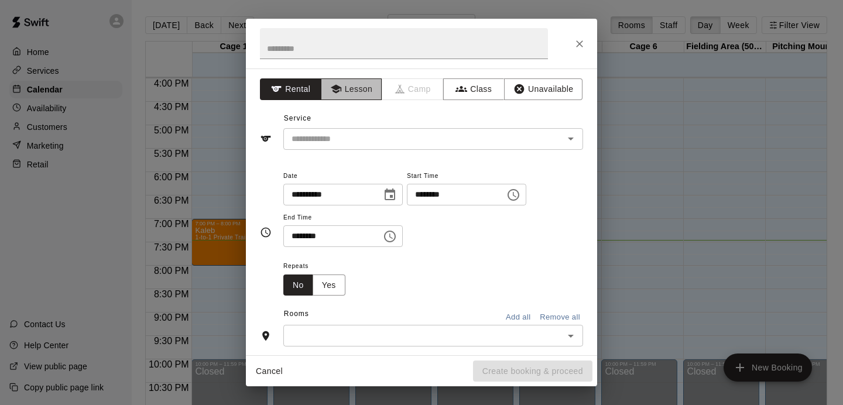
click at [360, 93] on button "Lesson" at bounding box center [351, 89] width 61 height 22
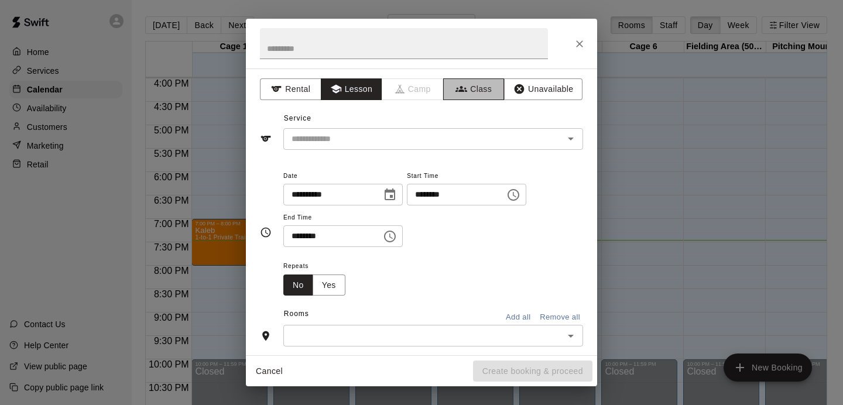
click at [487, 87] on button "Class" at bounding box center [473, 89] width 61 height 22
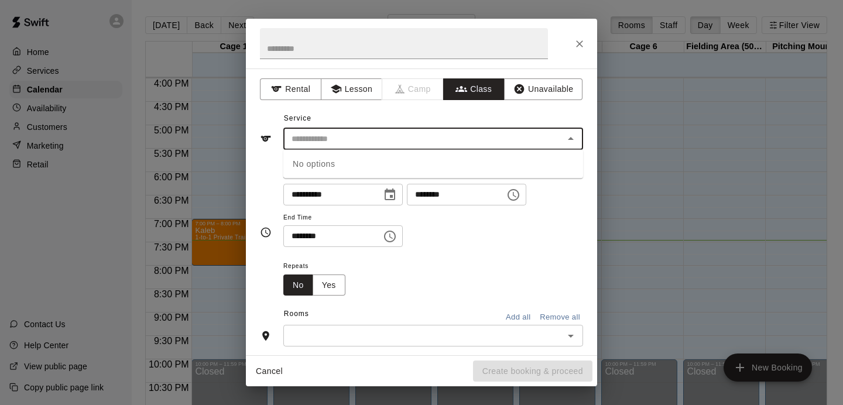
click at [544, 133] on input "text" at bounding box center [423, 139] width 273 height 15
click at [348, 141] on input "text" at bounding box center [423, 139] width 273 height 15
click at [575, 140] on icon "Open" at bounding box center [571, 139] width 14 height 14
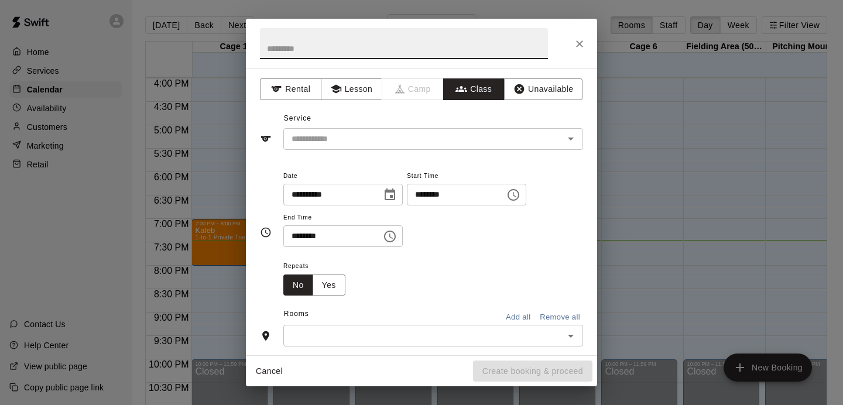
click at [346, 41] on input "text" at bounding box center [404, 43] width 288 height 31
click at [349, 85] on button "Lesson" at bounding box center [351, 89] width 61 height 22
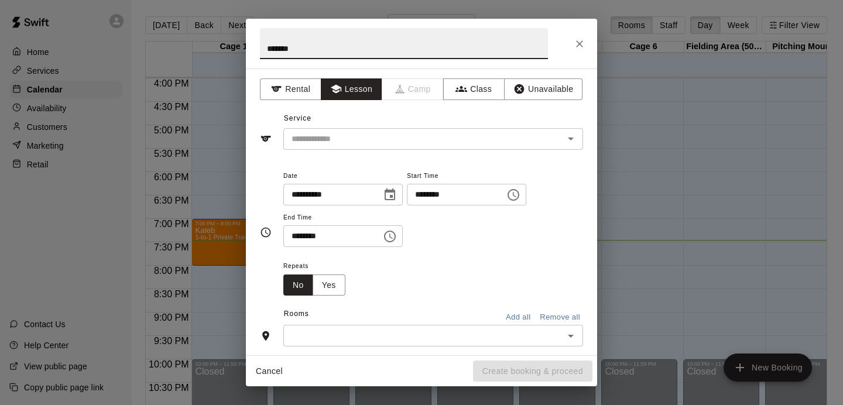
click at [342, 46] on input "*******" at bounding box center [404, 43] width 288 height 31
type input "**********"
click at [481, 84] on button "Class" at bounding box center [473, 89] width 61 height 22
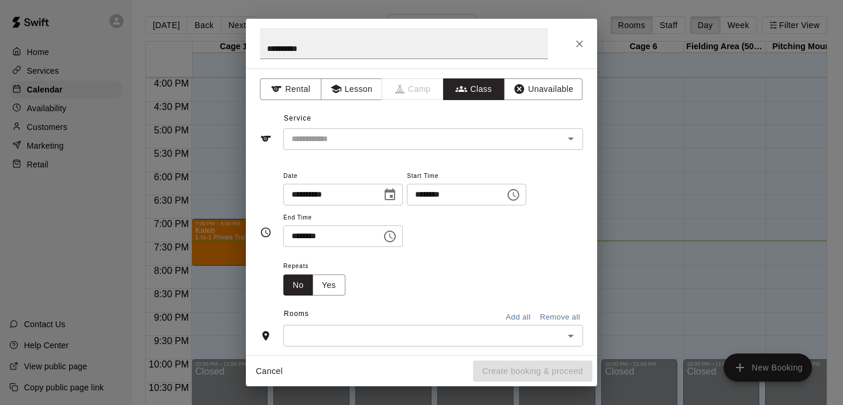
click at [571, 134] on icon "Open" at bounding box center [571, 139] width 14 height 14
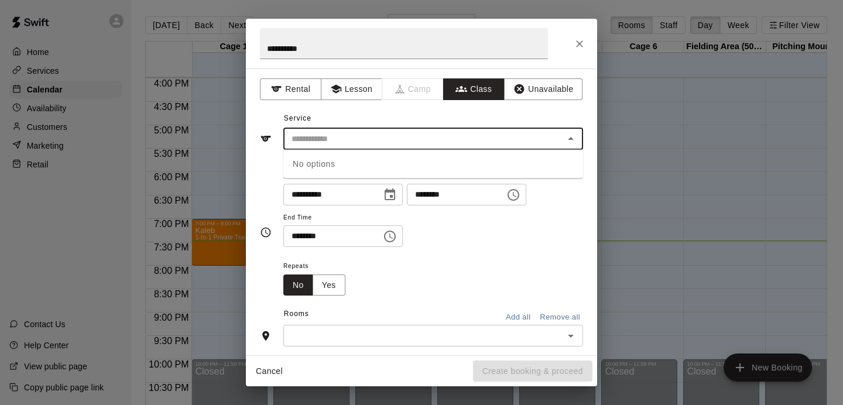
click at [571, 134] on icon "Close" at bounding box center [571, 139] width 14 height 14
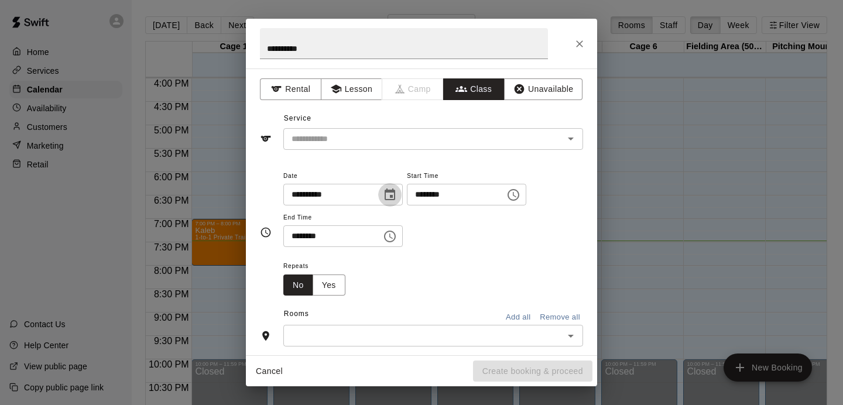
click at [395, 193] on icon "Choose date, selected date is Oct 9, 2025" at bounding box center [390, 195] width 14 height 14
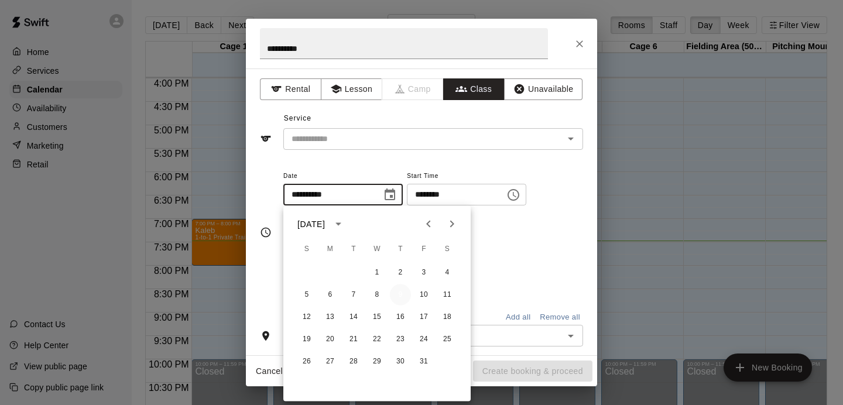
click at [395, 297] on button "9" at bounding box center [400, 294] width 21 height 21
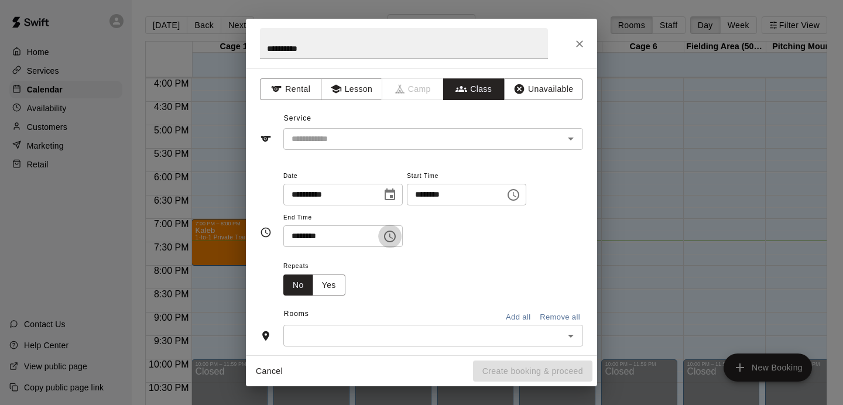
click at [392, 238] on icon "Choose time, selected time is 7:30 PM" at bounding box center [390, 236] width 14 height 14
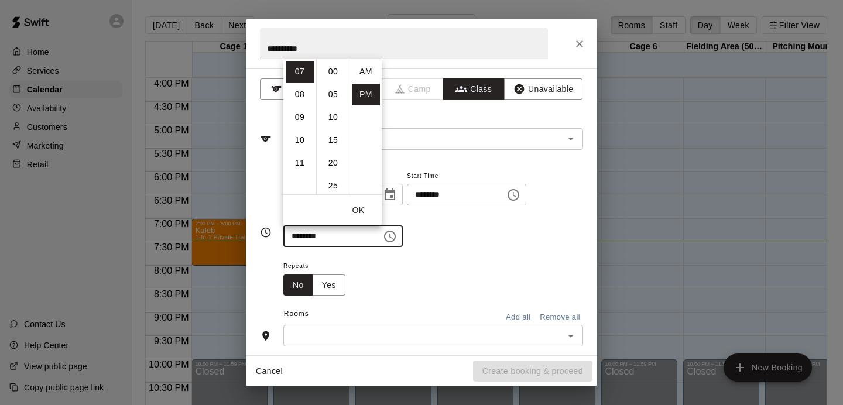
scroll to position [21, 0]
click at [301, 100] on li "08" at bounding box center [300, 95] width 28 height 22
type input "********"
click at [332, 129] on li "30" at bounding box center [333, 122] width 28 height 22
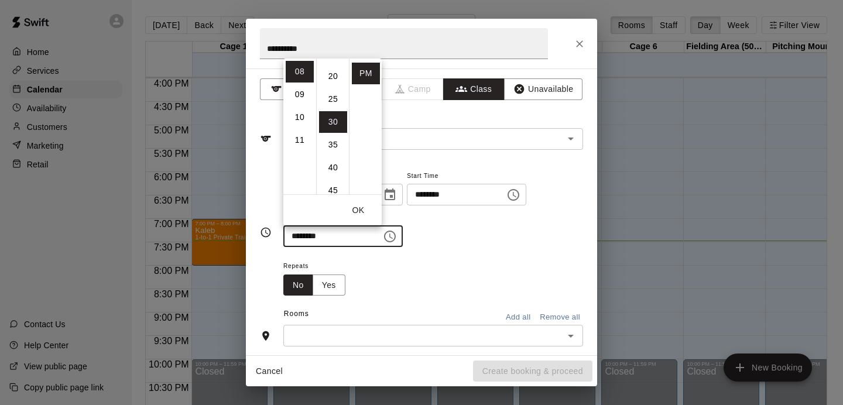
click at [370, 277] on div "Repeats No Yes" at bounding box center [433, 277] width 300 height 37
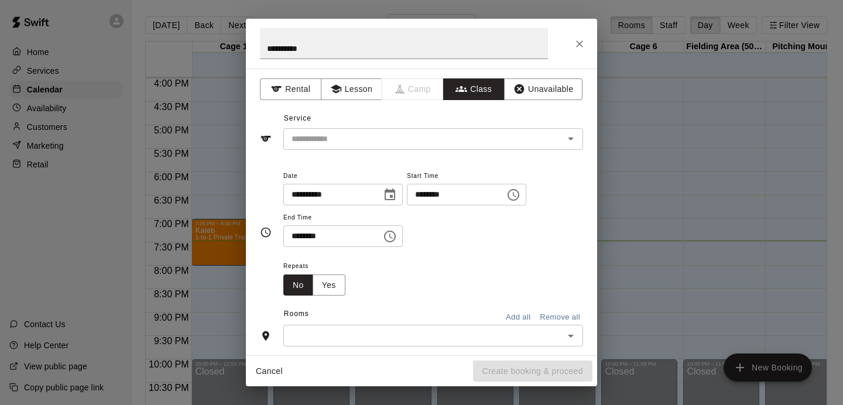
click at [506, 198] on div "******** ​" at bounding box center [466, 195] width 119 height 22
click at [520, 198] on icon "Choose time, selected time is 7:00 PM" at bounding box center [513, 195] width 14 height 14
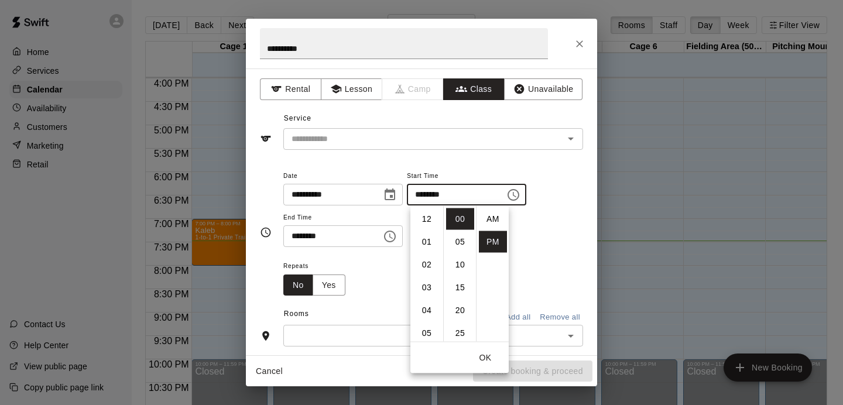
scroll to position [21, 0]
click at [462, 338] on li "30" at bounding box center [460, 328] width 28 height 22
type input "********"
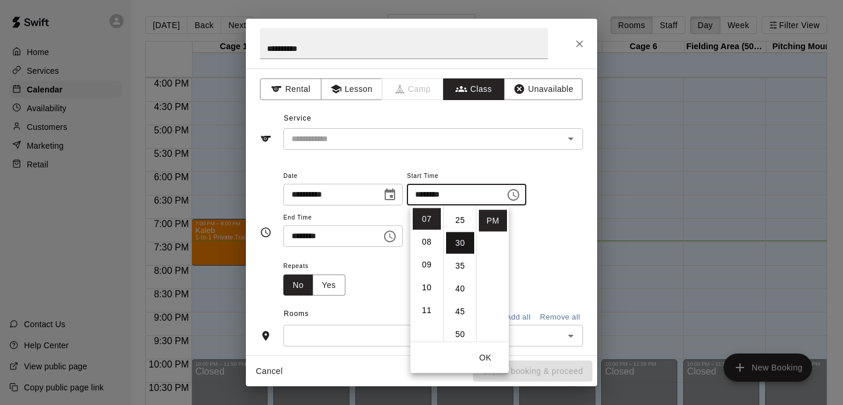
scroll to position [137, 0]
click at [483, 354] on button "OK" at bounding box center [485, 358] width 37 height 22
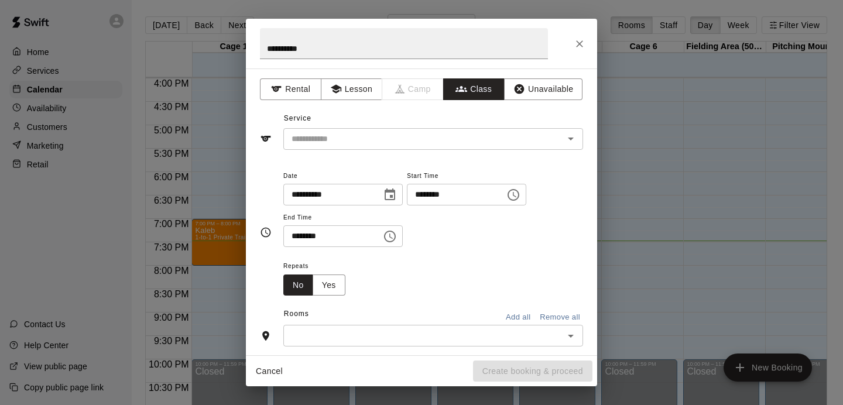
click at [417, 269] on div "Repeats No Yes" at bounding box center [433, 277] width 300 height 37
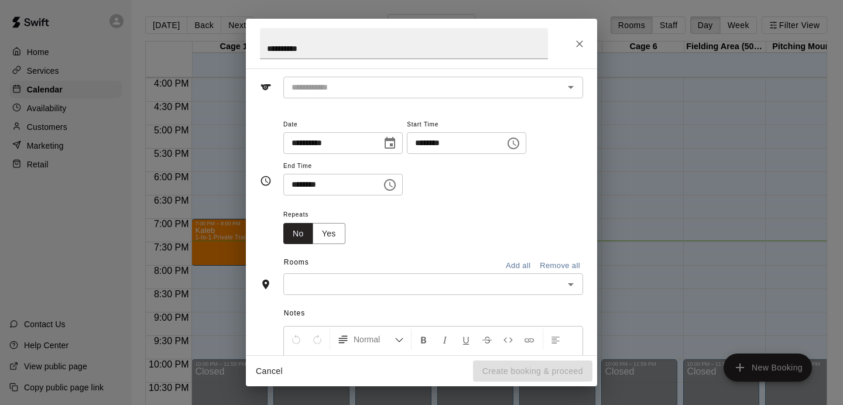
scroll to position [55, 0]
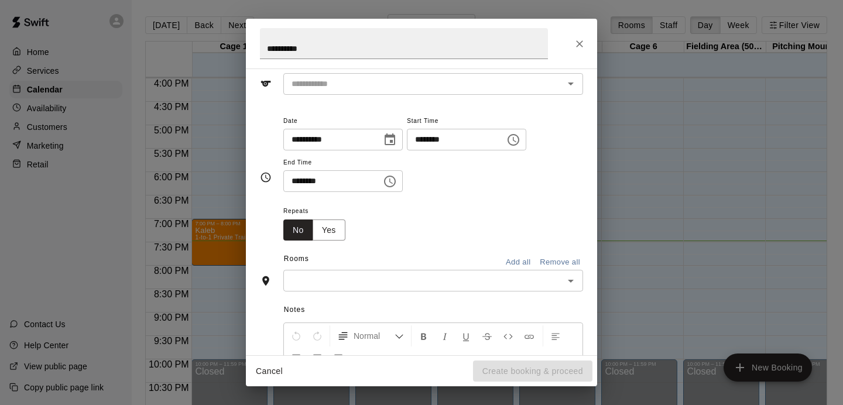
click at [574, 287] on icon "Open" at bounding box center [571, 281] width 14 height 14
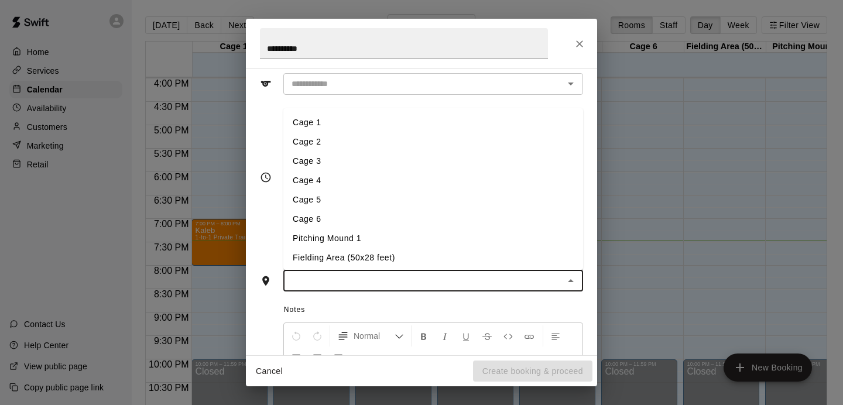
click at [398, 150] on li "Cage 2" at bounding box center [433, 141] width 300 height 19
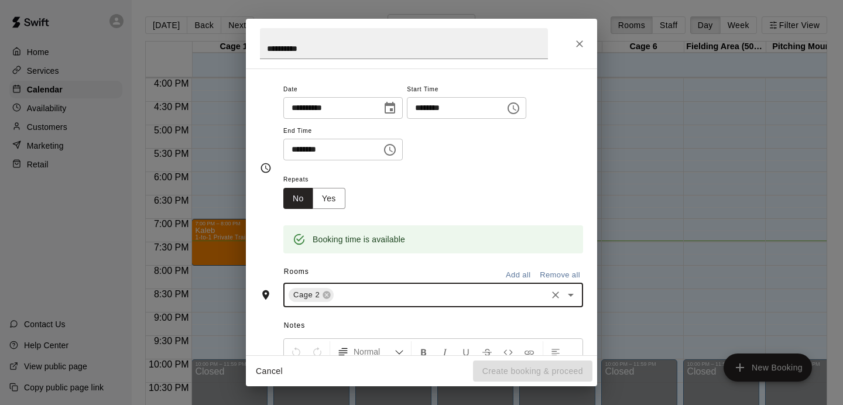
scroll to position [0, 0]
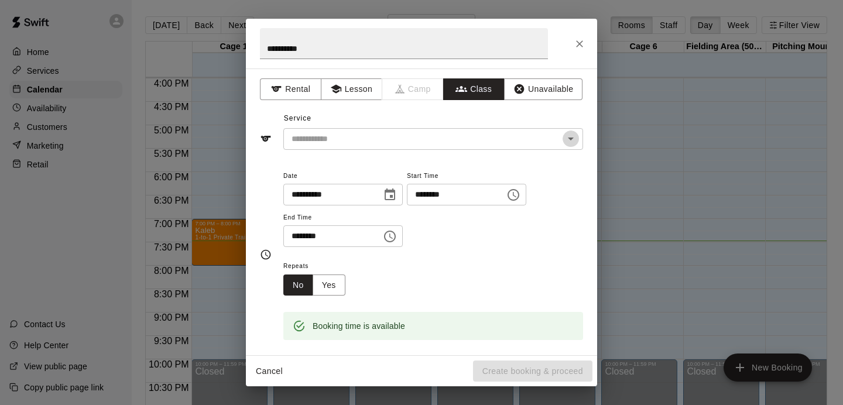
click at [571, 142] on icon "Open" at bounding box center [571, 139] width 14 height 14
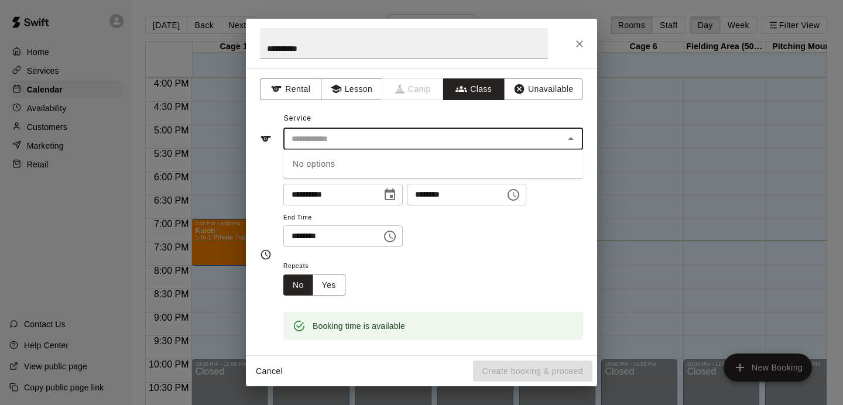
click at [571, 142] on icon "Close" at bounding box center [571, 139] width 14 height 14
click at [325, 46] on input "**********" at bounding box center [404, 43] width 288 height 31
click at [332, 144] on input "text" at bounding box center [423, 139] width 273 height 15
click at [326, 166] on div "No options" at bounding box center [433, 164] width 300 height 29
click at [345, 97] on button "Lesson" at bounding box center [351, 89] width 61 height 22
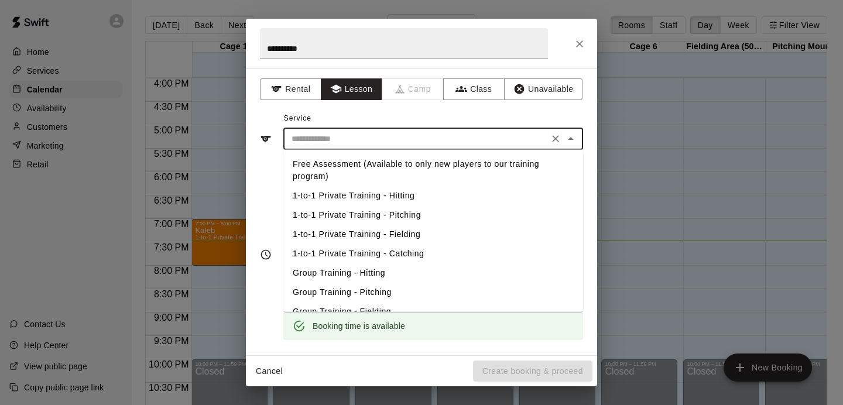
click at [329, 142] on input "text" at bounding box center [416, 139] width 258 height 15
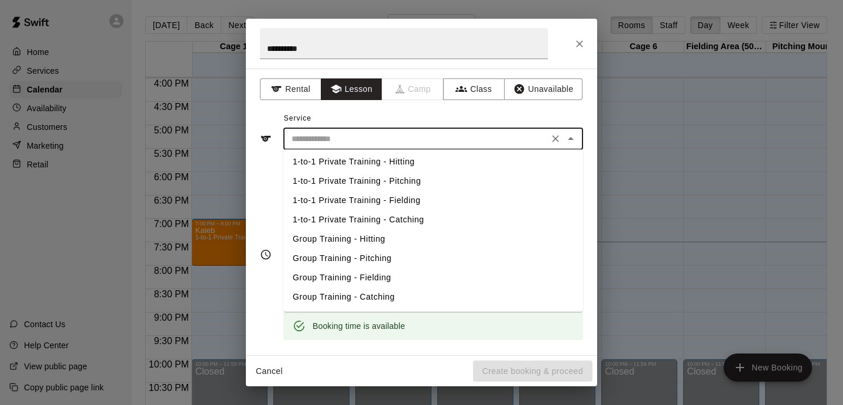
scroll to position [39, 0]
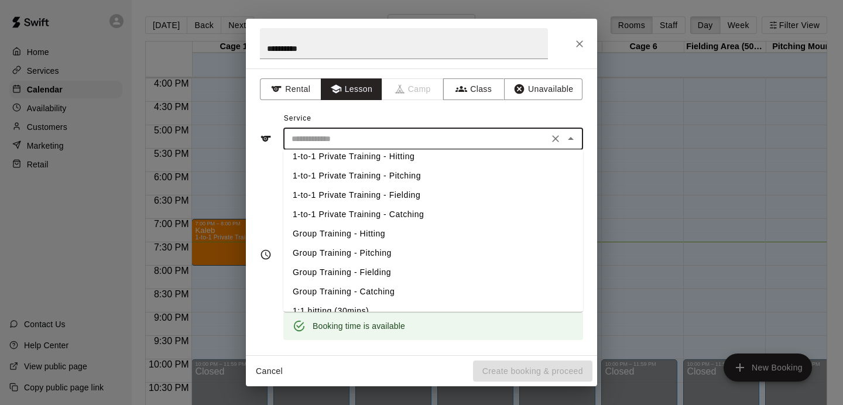
click at [352, 231] on li "Group Training - Hitting" at bounding box center [433, 233] width 300 height 19
type input "**********"
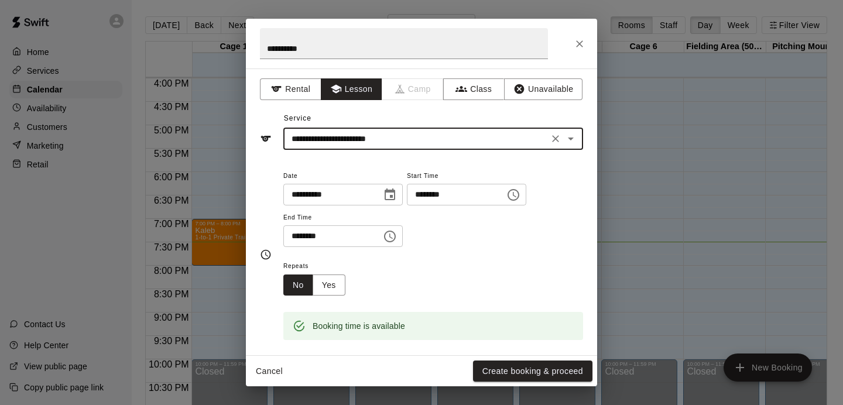
click at [571, 144] on icon "Open" at bounding box center [571, 139] width 14 height 14
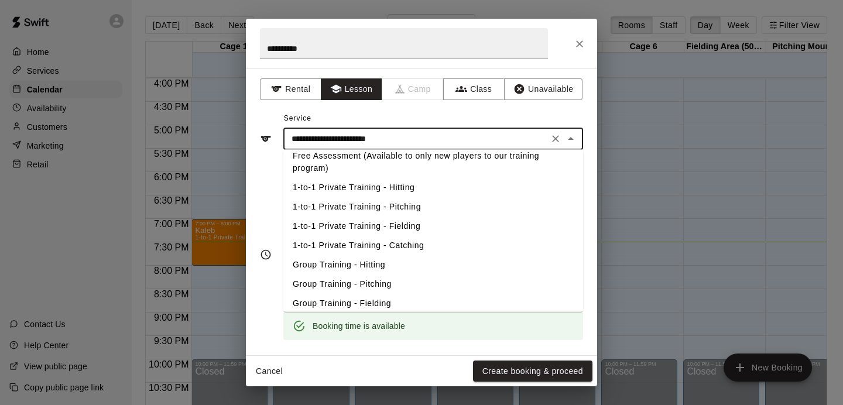
scroll to position [0, 0]
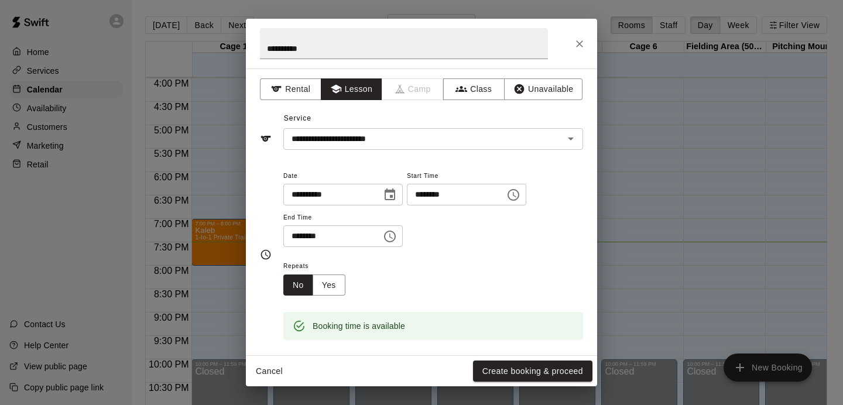
click at [263, 184] on div "**********" at bounding box center [421, 255] width 323 height 172
click at [505, 370] on button "Create booking & proceed" at bounding box center [532, 372] width 119 height 22
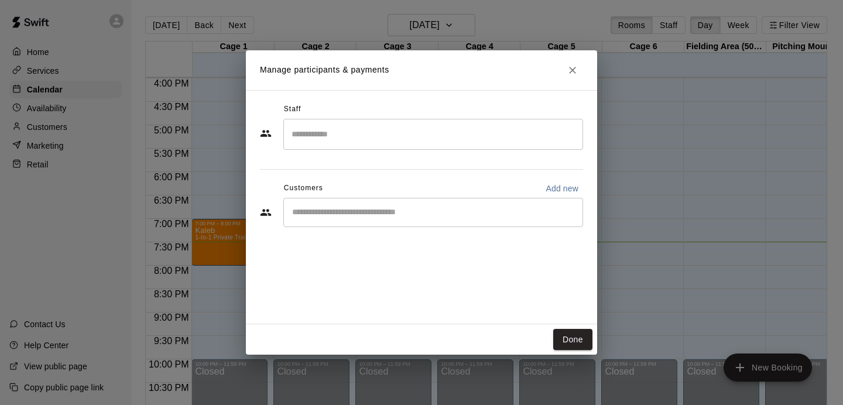
click at [345, 135] on input "Search staff" at bounding box center [433, 134] width 289 height 20
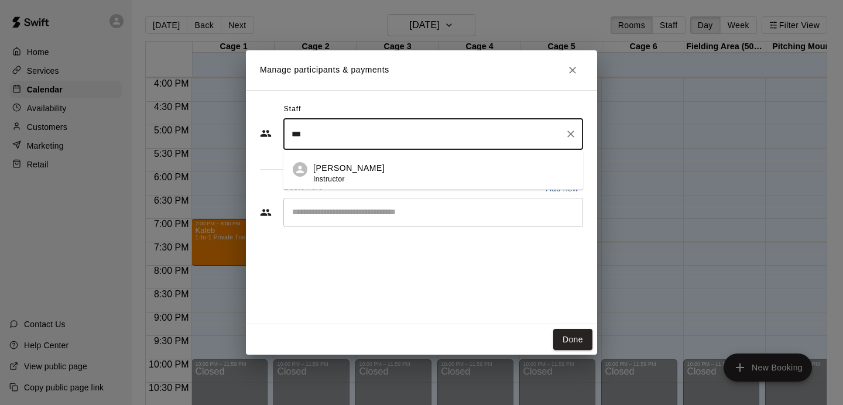
click at [388, 170] on div "[PERSON_NAME] Instructor" at bounding box center [443, 173] width 260 height 23
type input "***"
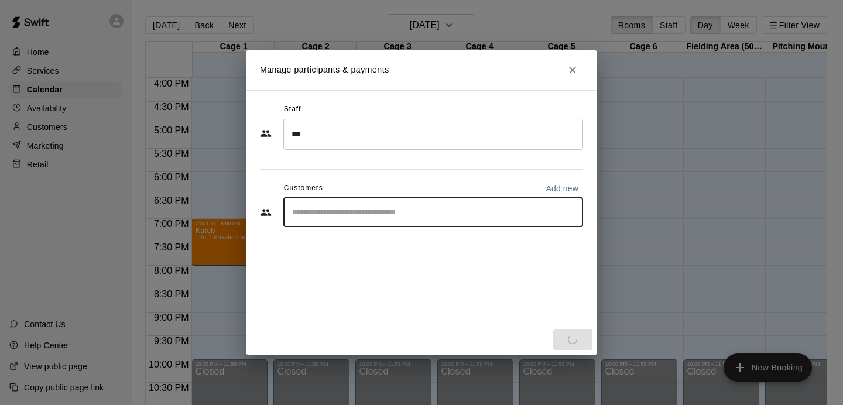
click at [351, 216] on input "Start typing to search customers..." at bounding box center [433, 213] width 289 height 12
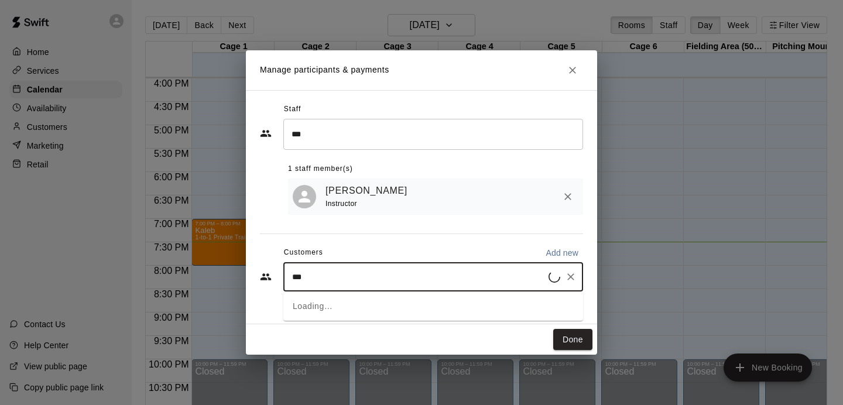
type input "****"
click at [322, 307] on p "Haipeng Ci" at bounding box center [338, 305] width 44 height 12
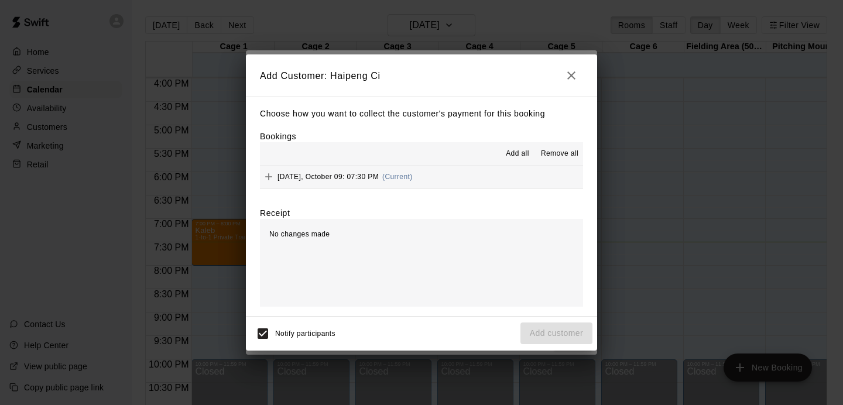
click at [358, 177] on span "[DATE], October 09: 07:30 PM" at bounding box center [327, 177] width 101 height 8
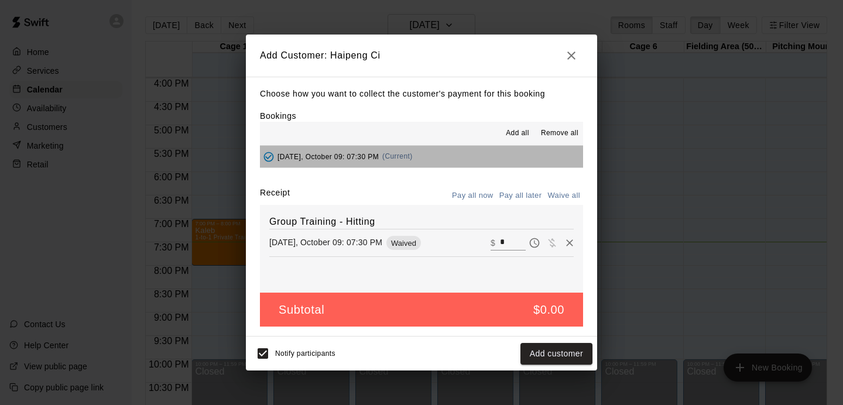
click at [348, 163] on div "[DATE], October 09: 07:30 PM (Current)" at bounding box center [336, 157] width 153 height 18
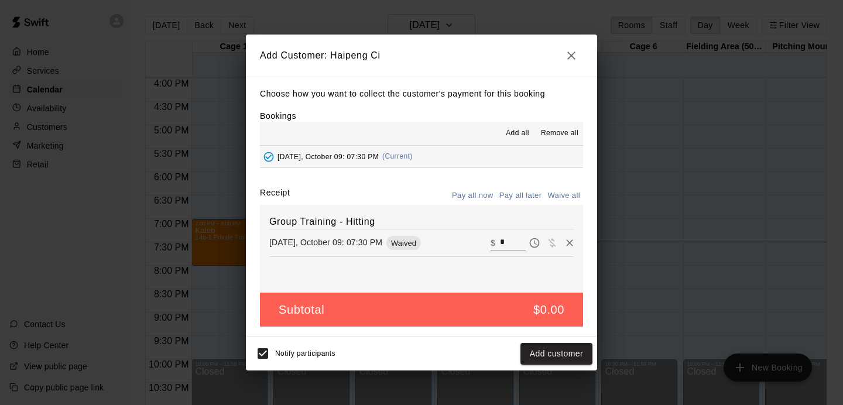
click at [271, 156] on icon "Added - Collect Payment" at bounding box center [269, 157] width 12 height 12
click at [575, 64] on button "button" at bounding box center [571, 55] width 23 height 23
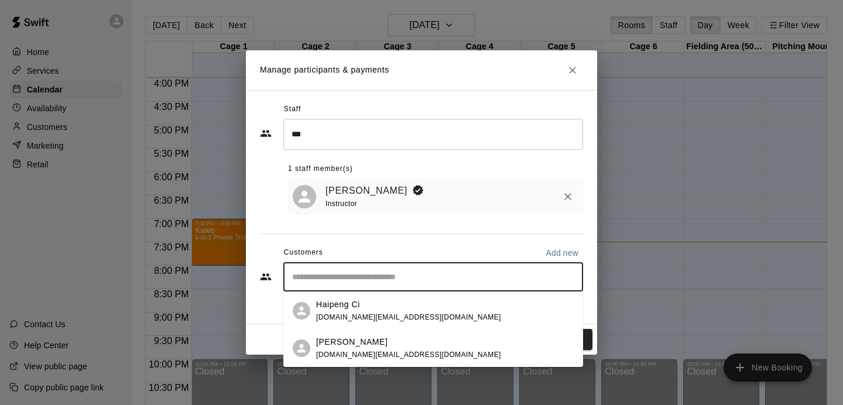
click at [385, 278] on input "Start typing to search customers..." at bounding box center [433, 277] width 289 height 12
click at [358, 317] on span "[DOMAIN_NAME][EMAIL_ADDRESS][DOMAIN_NAME]" at bounding box center [408, 317] width 185 height 8
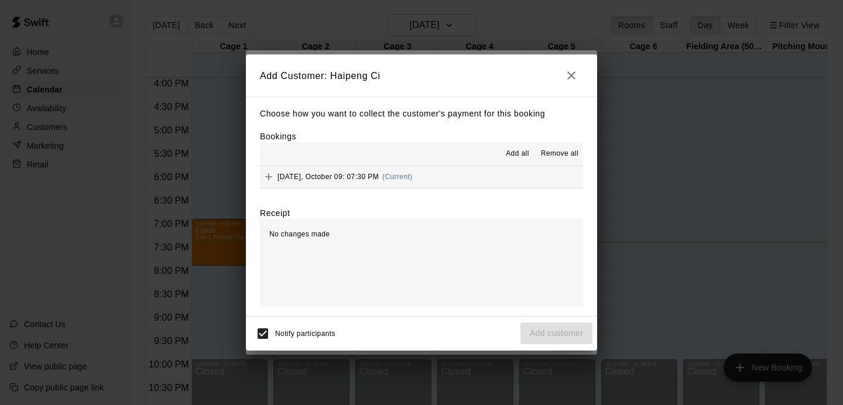
click at [404, 176] on span "(Current)" at bounding box center [397, 177] width 30 height 8
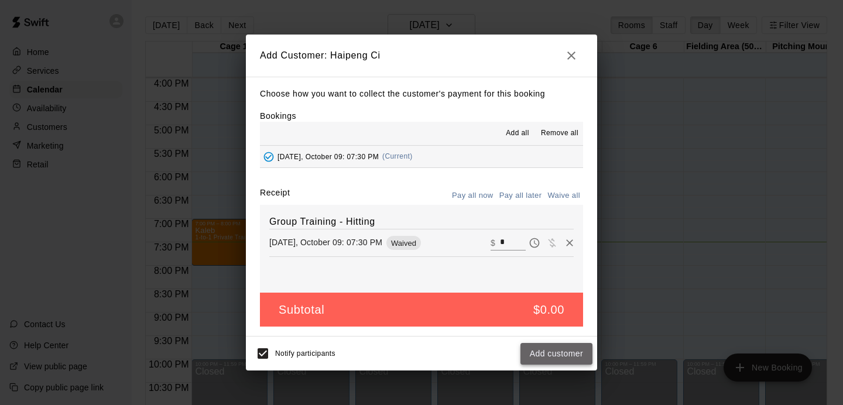
click at [547, 362] on button "Add customer" at bounding box center [556, 354] width 72 height 22
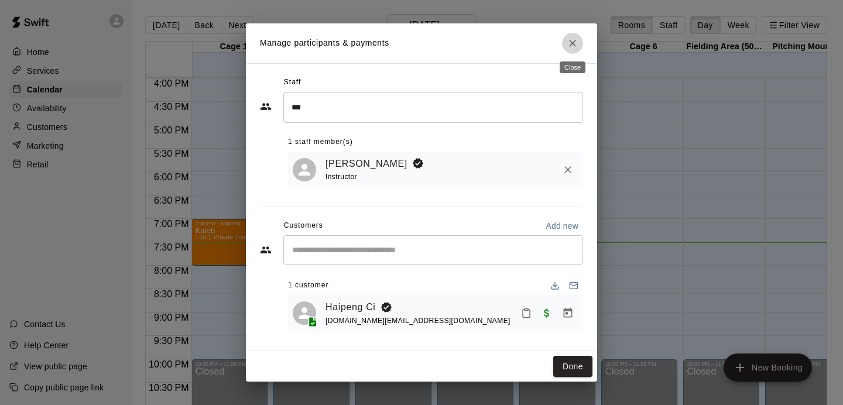
click at [573, 45] on icon "Close" at bounding box center [573, 43] width 12 height 12
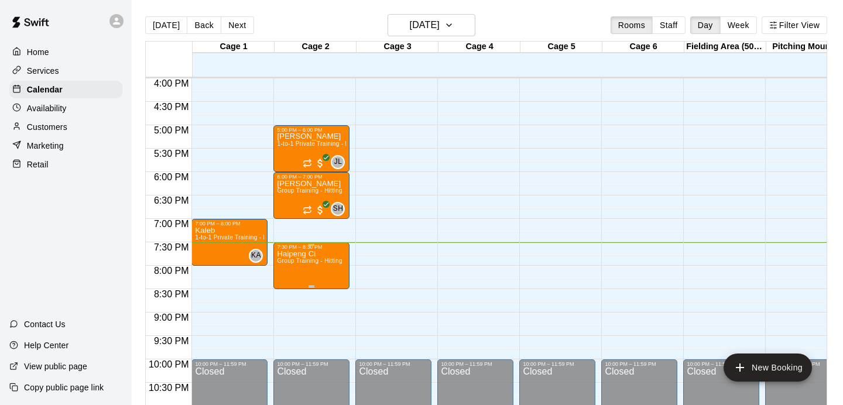
click at [293, 267] on icon "edit" at bounding box center [289, 263] width 14 height 14
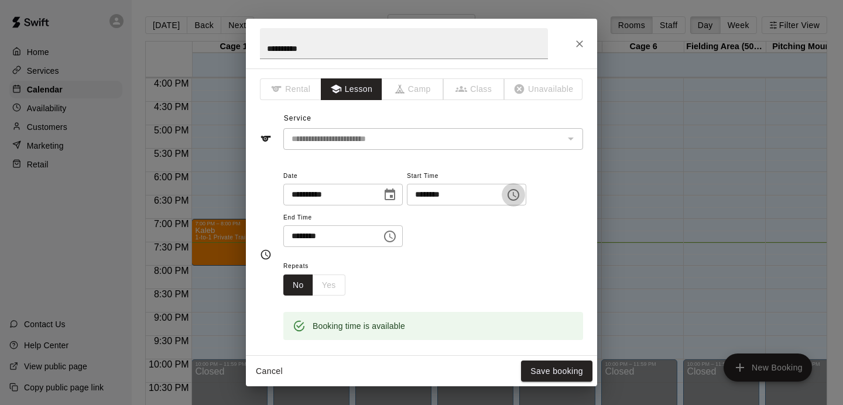
click at [515, 198] on icon "Choose time, selected time is 7:30 PM" at bounding box center [513, 195] width 14 height 14
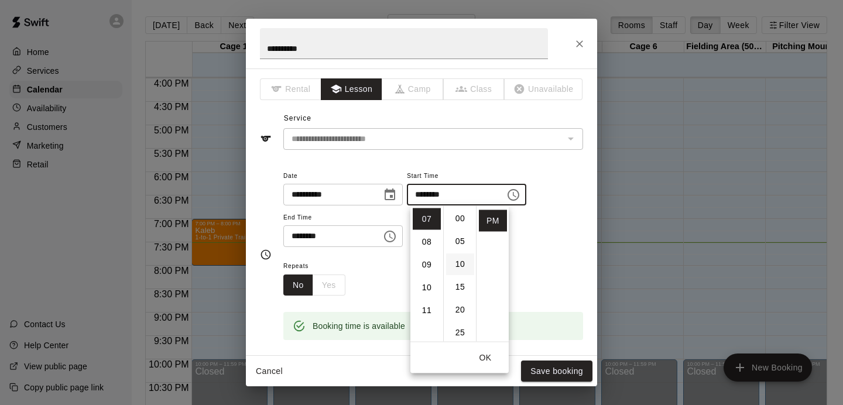
click at [462, 265] on li "10" at bounding box center [460, 264] width 28 height 22
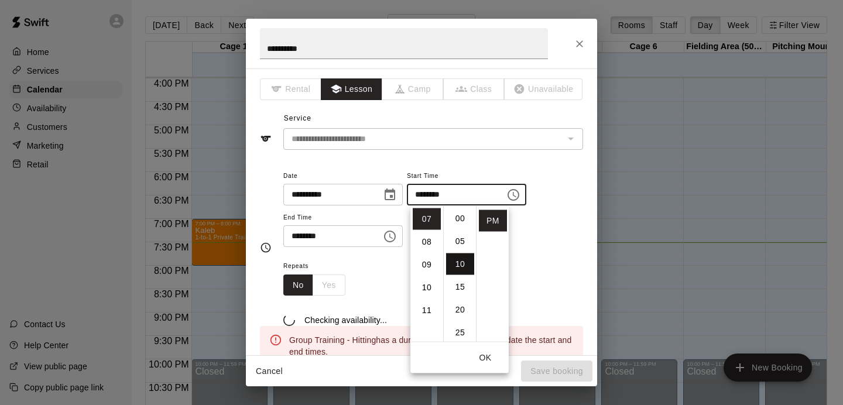
type input "********"
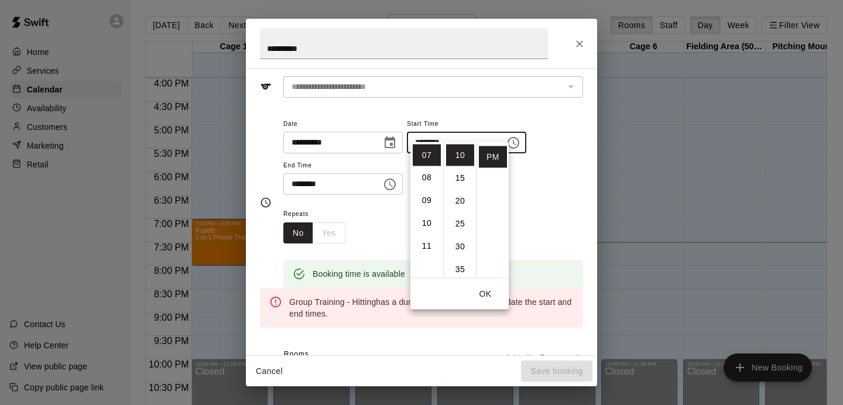
scroll to position [66, 0]
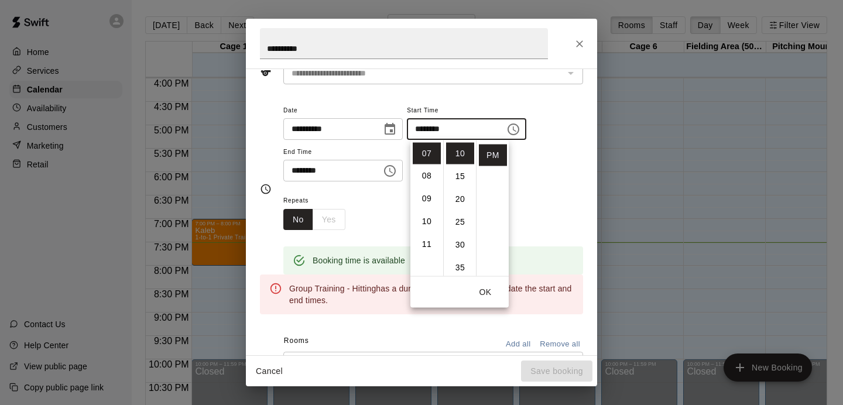
click at [392, 174] on icon "Choose time, selected time is 8:30 PM" at bounding box center [390, 171] width 14 height 14
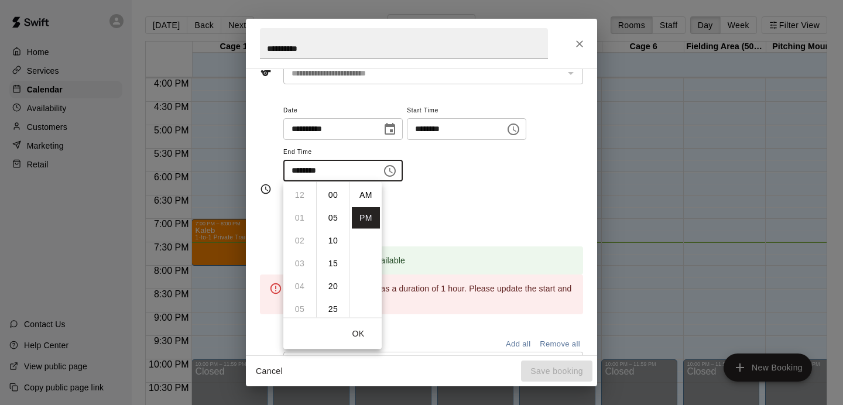
scroll to position [21, 0]
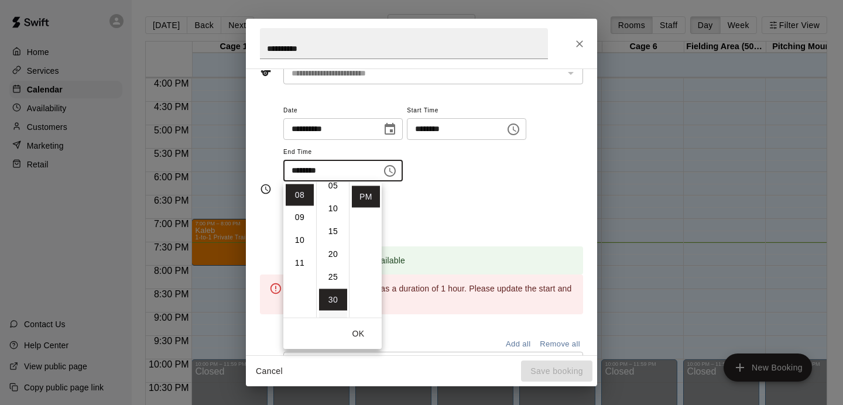
click at [337, 210] on li "10" at bounding box center [333, 209] width 28 height 22
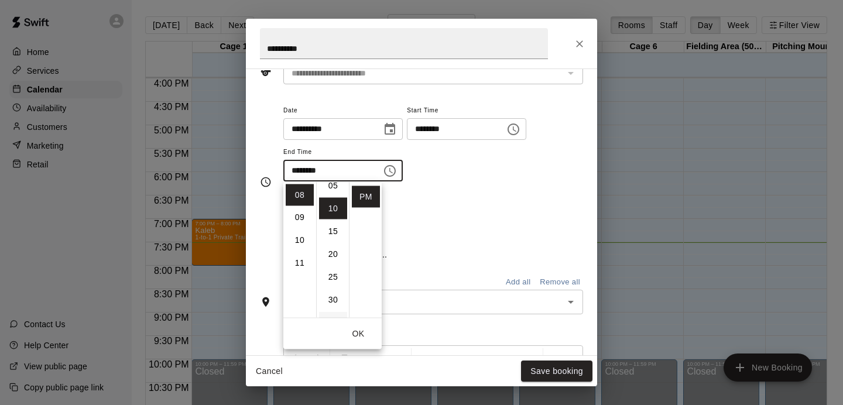
type input "********"
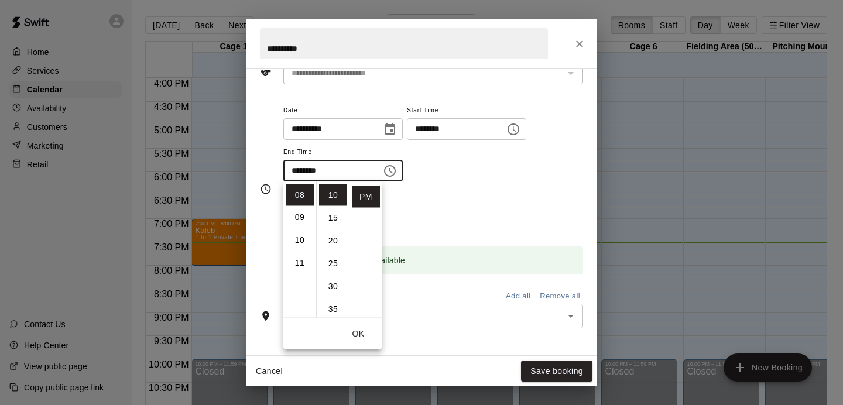
click at [520, 219] on div "Repeats No Yes" at bounding box center [433, 211] width 300 height 37
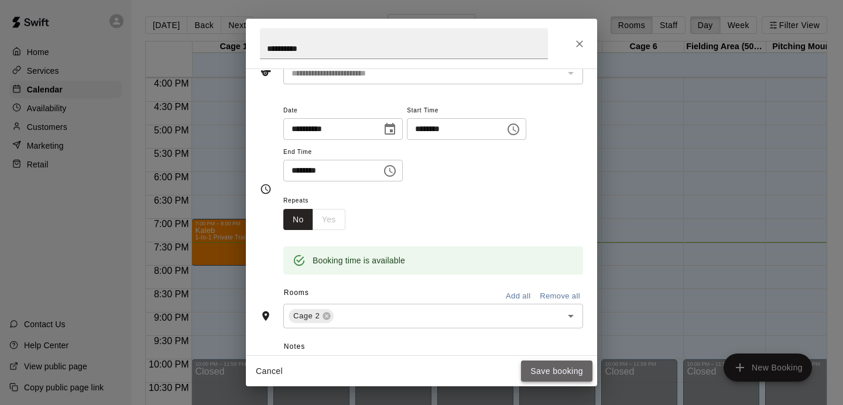
click at [543, 364] on button "Save booking" at bounding box center [556, 372] width 71 height 22
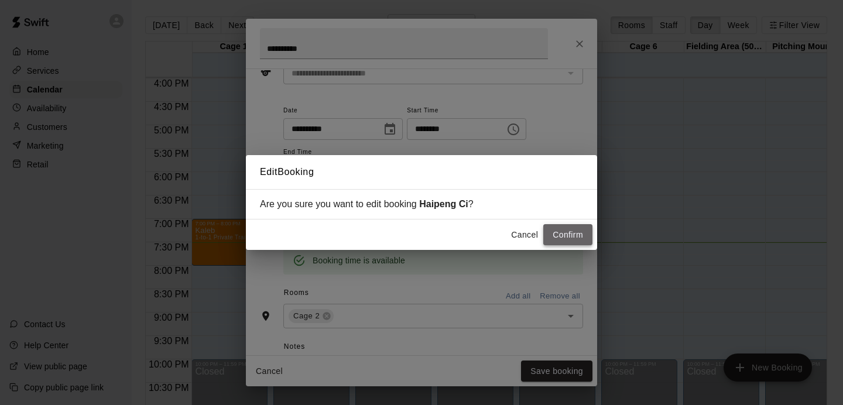
click at [571, 232] on button "Confirm" at bounding box center [567, 235] width 49 height 22
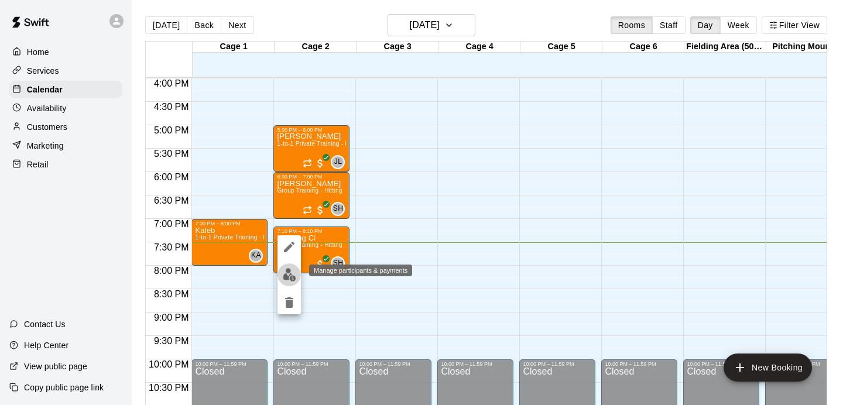
click at [283, 279] on img "edit" at bounding box center [289, 274] width 13 height 13
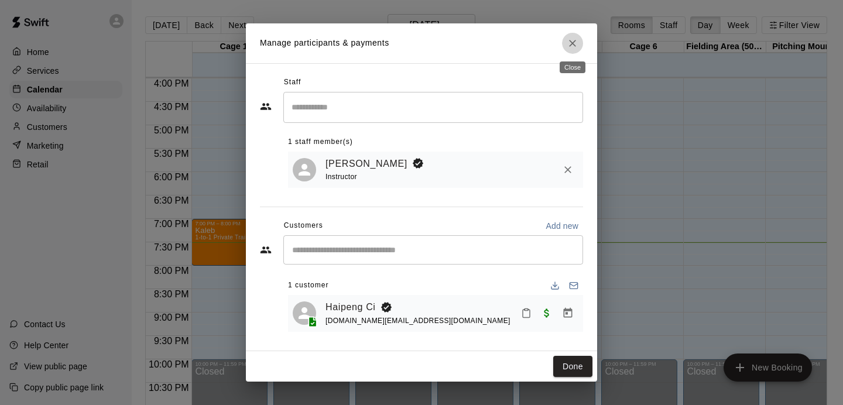
click at [575, 43] on icon "Close" at bounding box center [573, 43] width 12 height 12
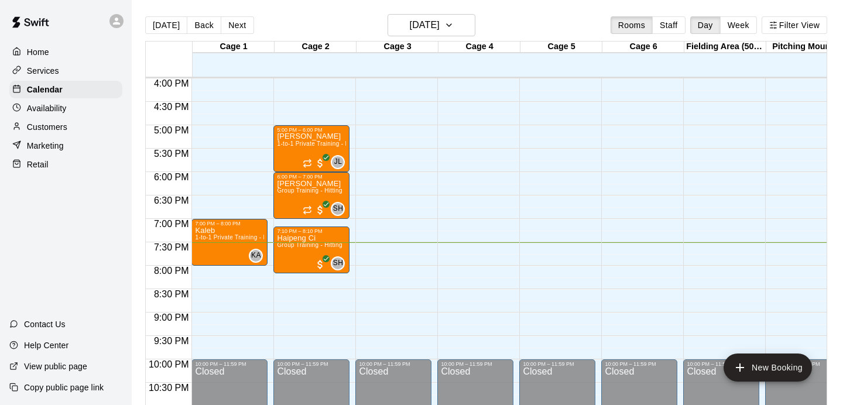
click at [61, 131] on p "Customers" at bounding box center [47, 127] width 40 height 12
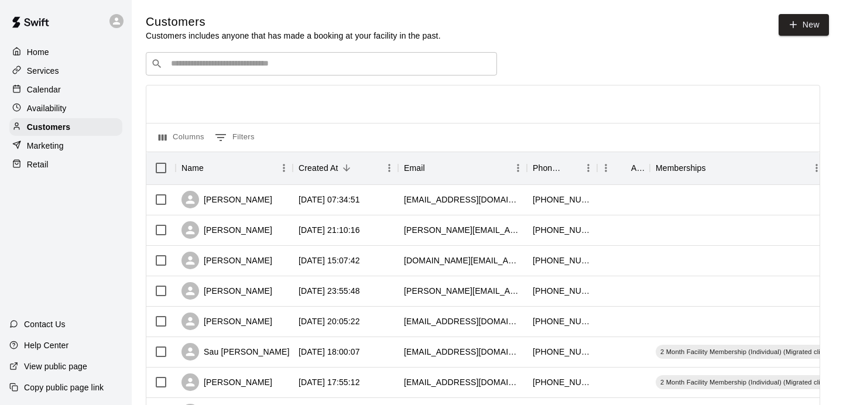
click at [262, 67] on input "Search customers by name or email" at bounding box center [329, 64] width 324 height 12
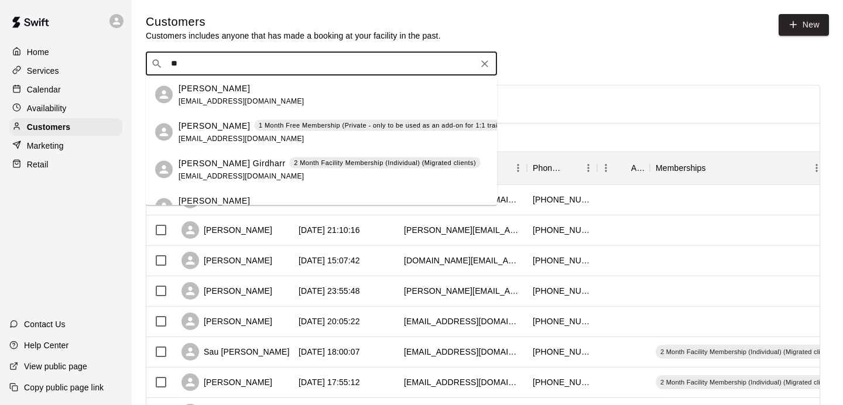
type input "***"
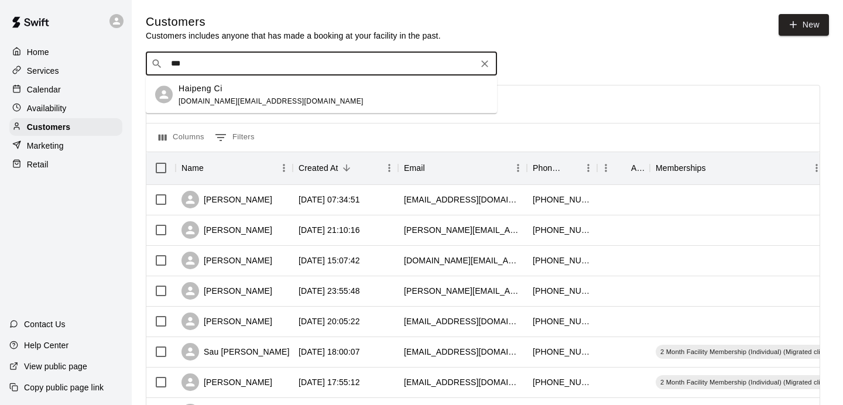
click at [260, 97] on div "Haipeng Ci [DOMAIN_NAME][EMAIL_ADDRESS][DOMAIN_NAME]" at bounding box center [333, 94] width 309 height 25
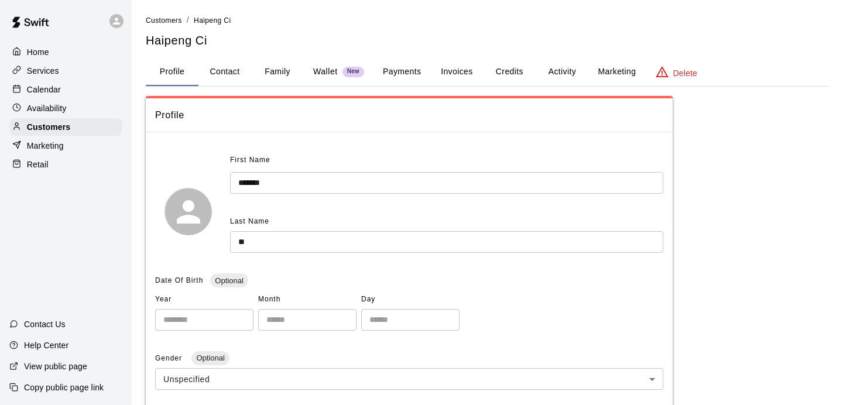
click at [572, 70] on button "Activity" at bounding box center [562, 72] width 53 height 28
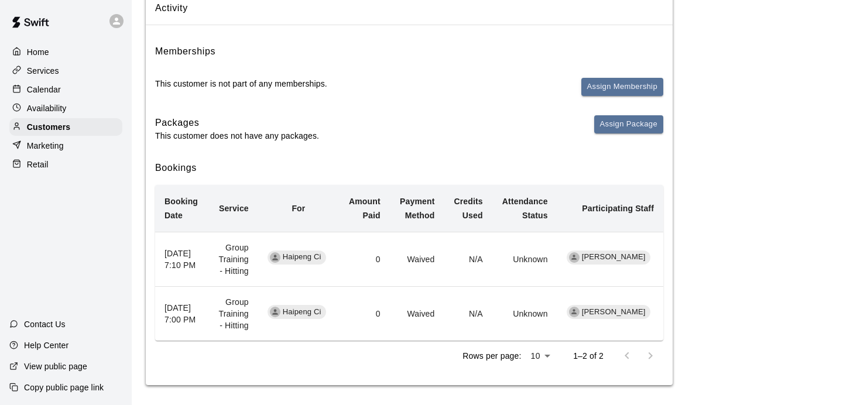
scroll to position [111, 0]
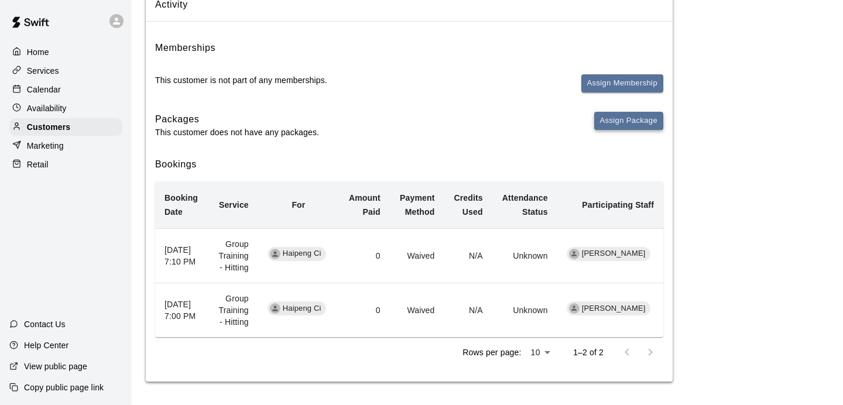
click at [634, 124] on button "Assign Package" at bounding box center [628, 121] width 69 height 18
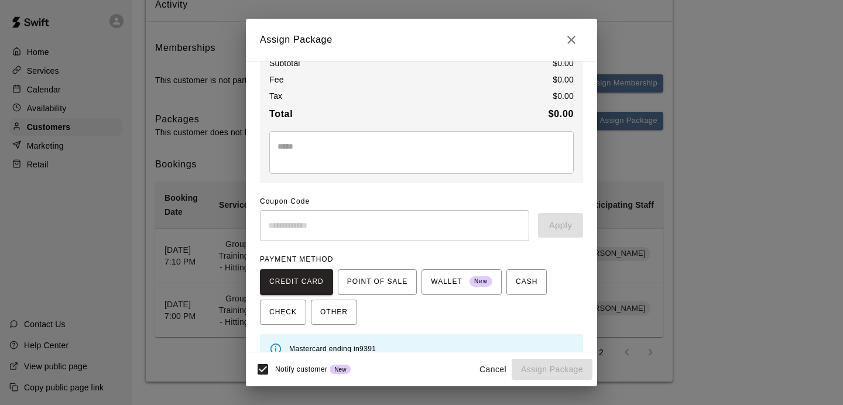
scroll to position [94, 0]
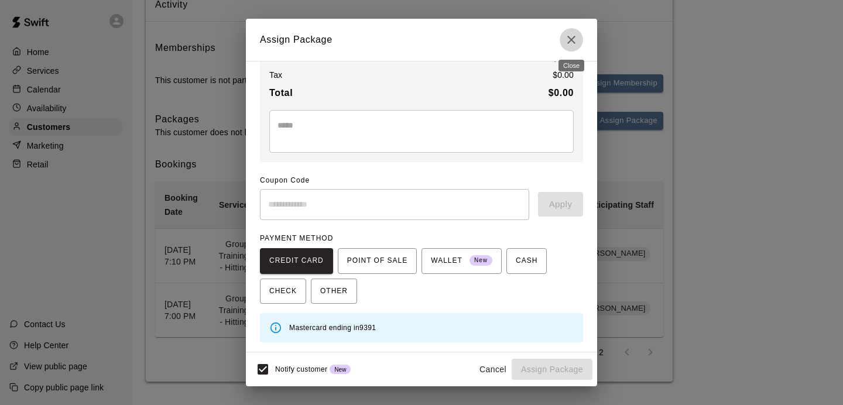
click at [564, 43] on icon "Close" at bounding box center [571, 40] width 14 height 14
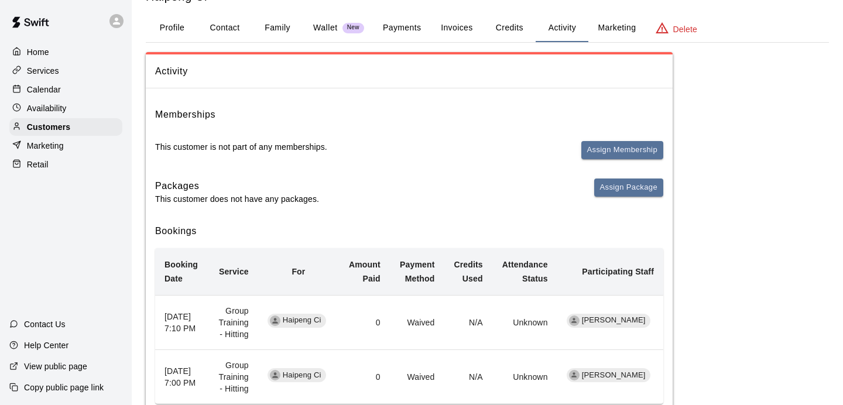
scroll to position [0, 0]
